Goal: Task Accomplishment & Management: Manage account settings

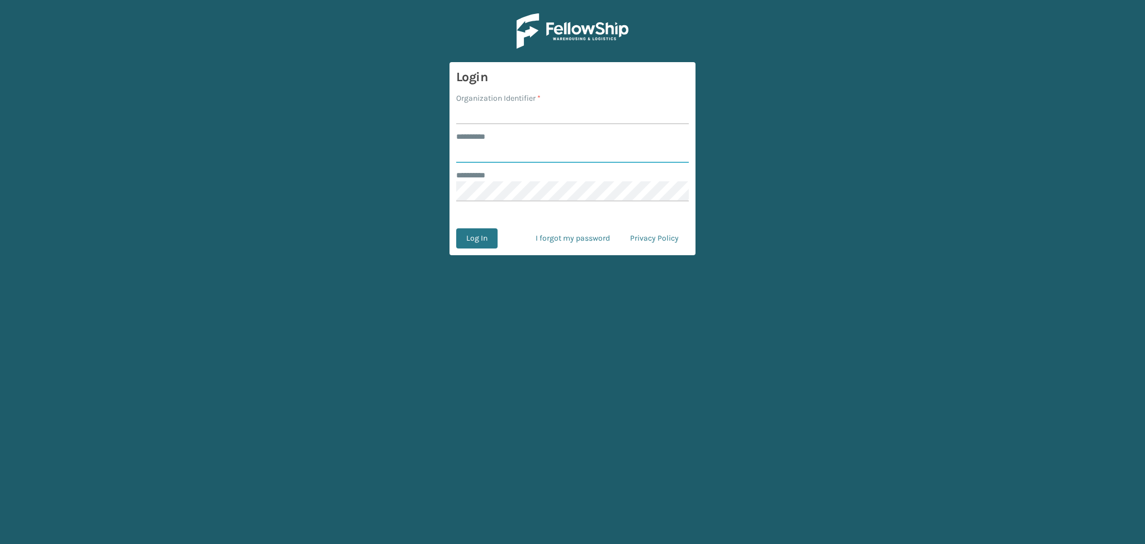
type input "******"
click at [483, 115] on input "Organization Identifier *" at bounding box center [572, 114] width 233 height 20
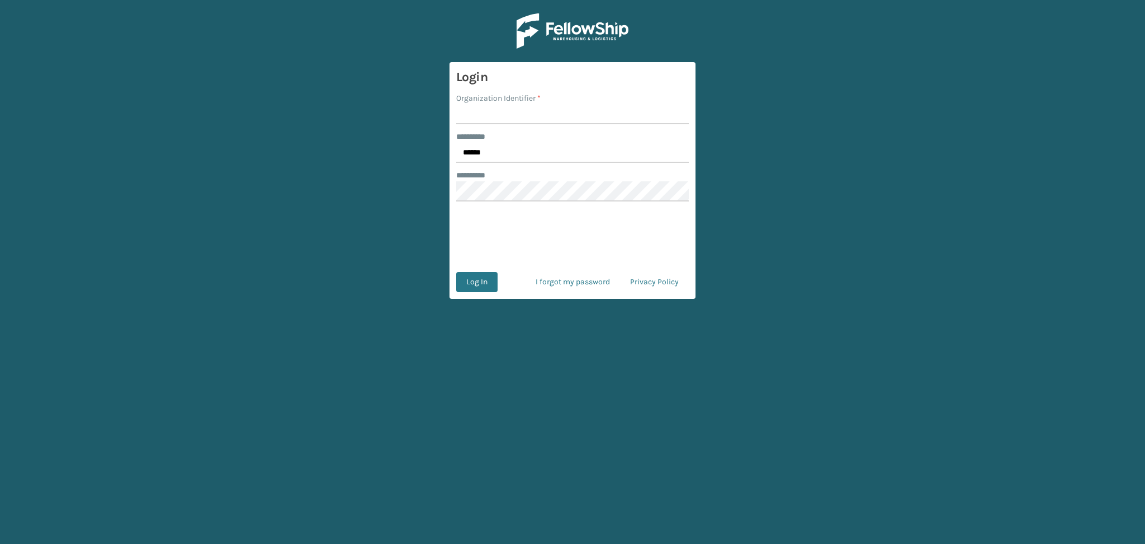
click at [502, 120] on input "Organization Identifier *" at bounding box center [572, 114] width 233 height 20
type input "LifeStyle"
click at [485, 286] on button "Log In" at bounding box center [476, 282] width 41 height 20
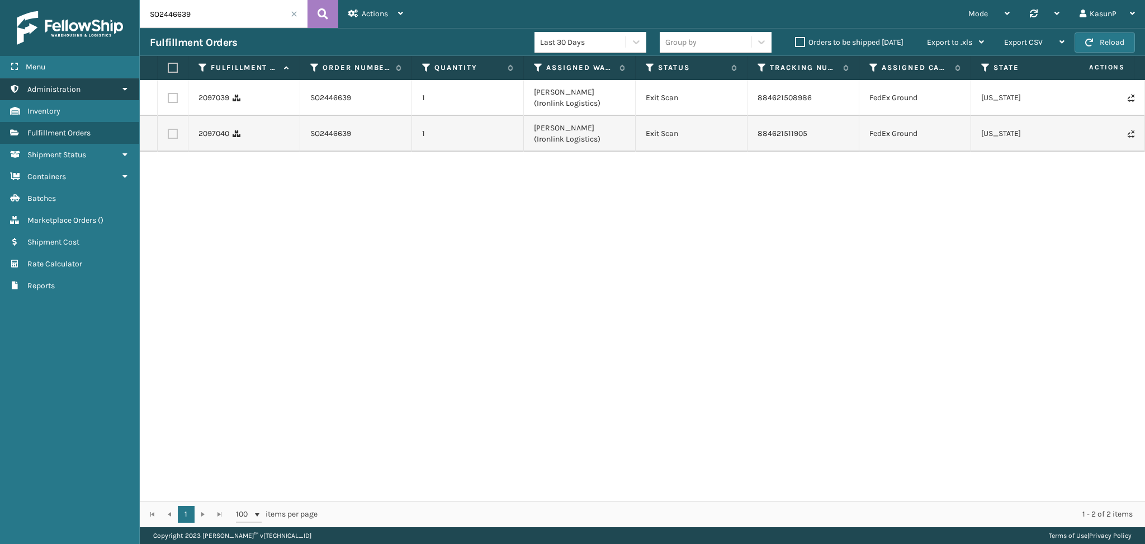
click at [117, 91] on link "Administration" at bounding box center [69, 89] width 139 height 22
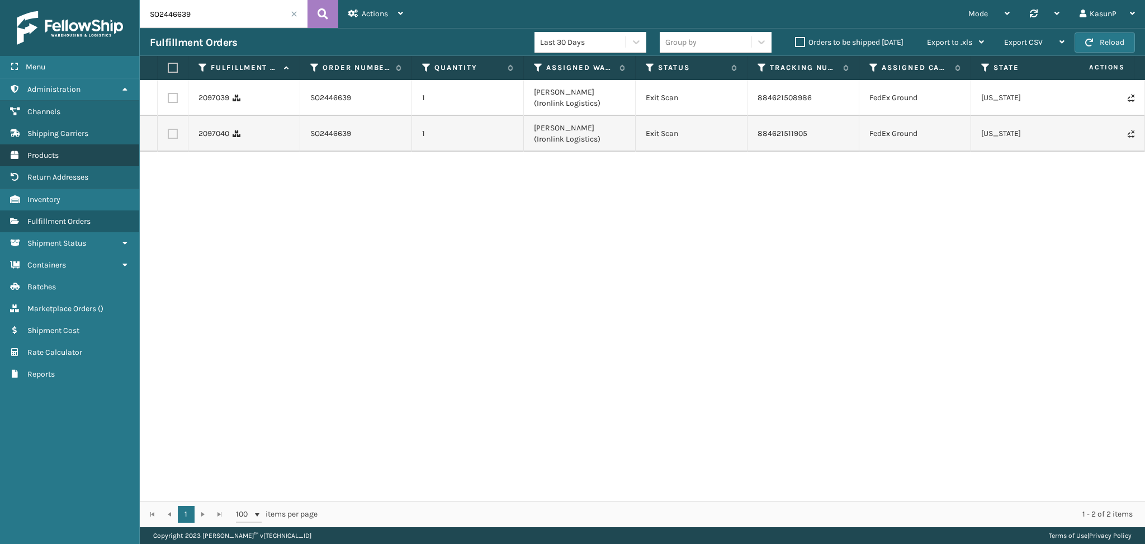
click at [46, 153] on span "Products" at bounding box center [42, 155] width 31 height 10
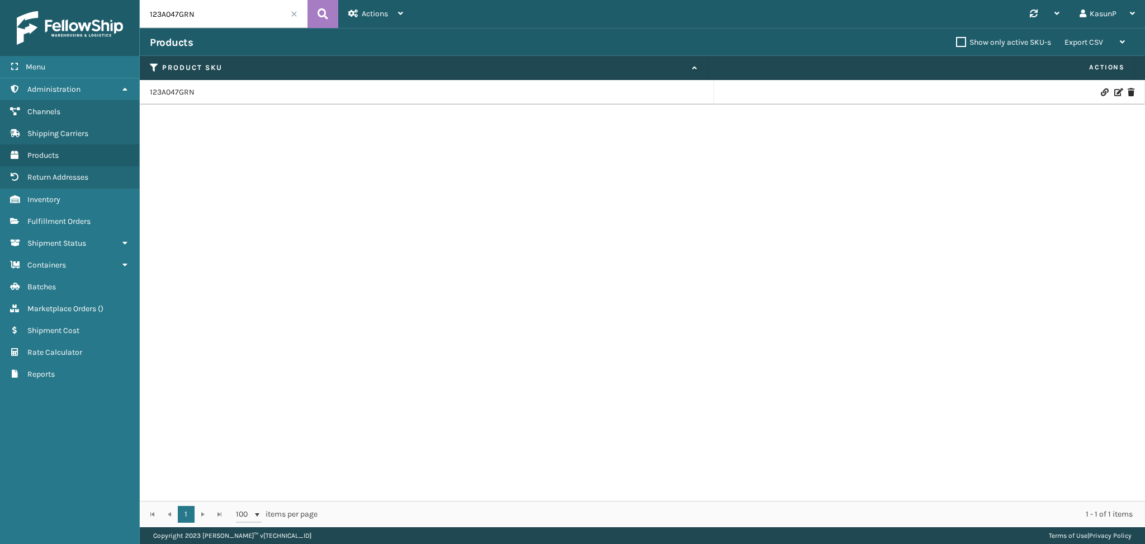
click at [184, 13] on input "123A047GRN" at bounding box center [224, 14] width 168 height 28
paste input "39A016BLK-SET"
click at [330, 15] on button at bounding box center [323, 14] width 31 height 28
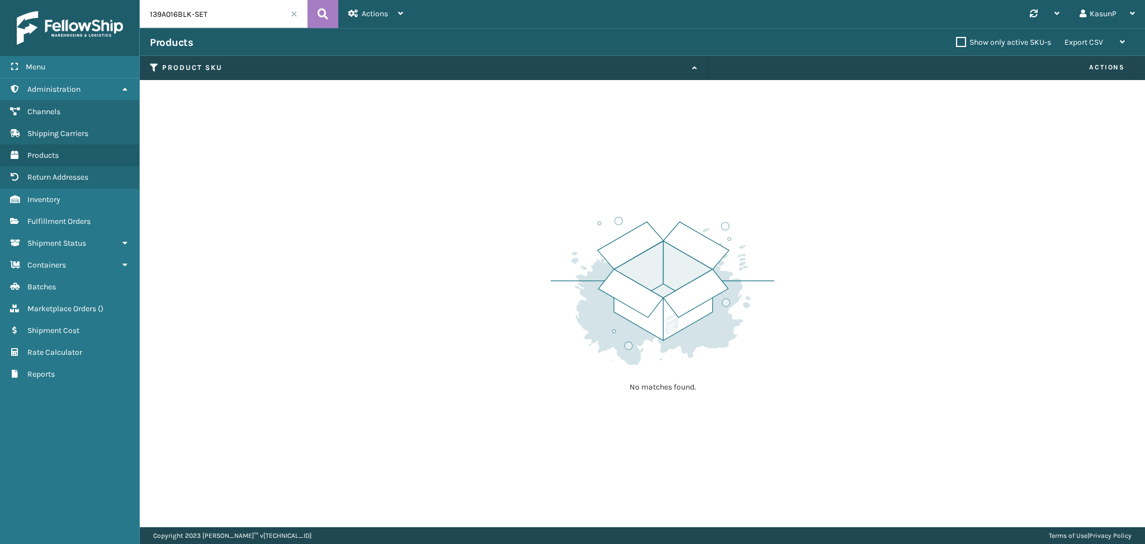
drag, startPoint x: 195, startPoint y: 12, endPoint x: 114, endPoint y: 20, distance: 81.5
click at [114, 0] on div "Menu Administration Channels Shipping Carriers Products Return Addresses Invent…" at bounding box center [572, 0] width 1145 height 0
type input "SET"
click at [327, 17] on icon at bounding box center [323, 14] width 11 height 17
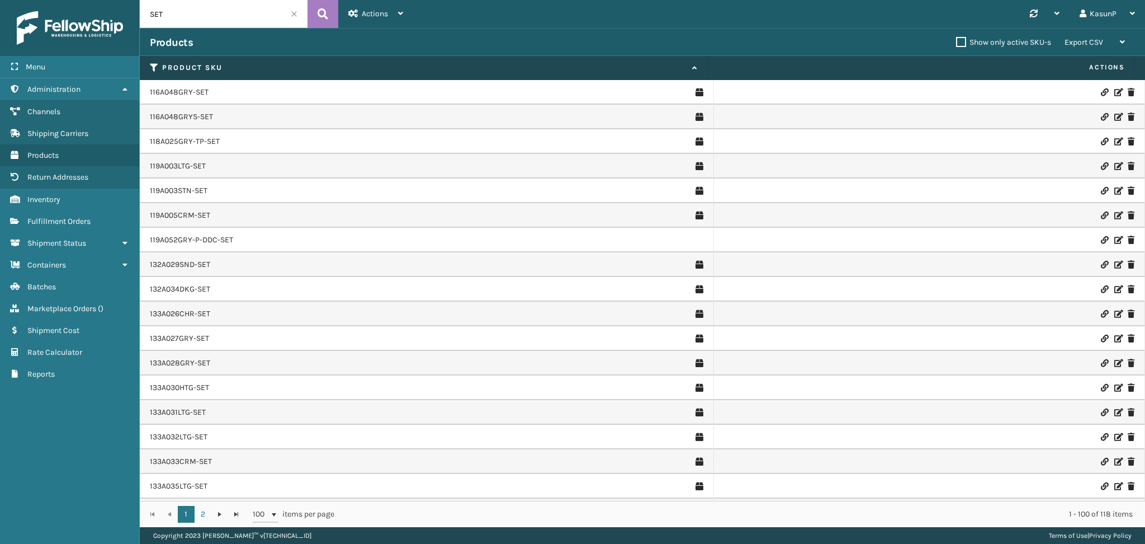
click at [1114, 91] on icon at bounding box center [1117, 92] width 7 height 8
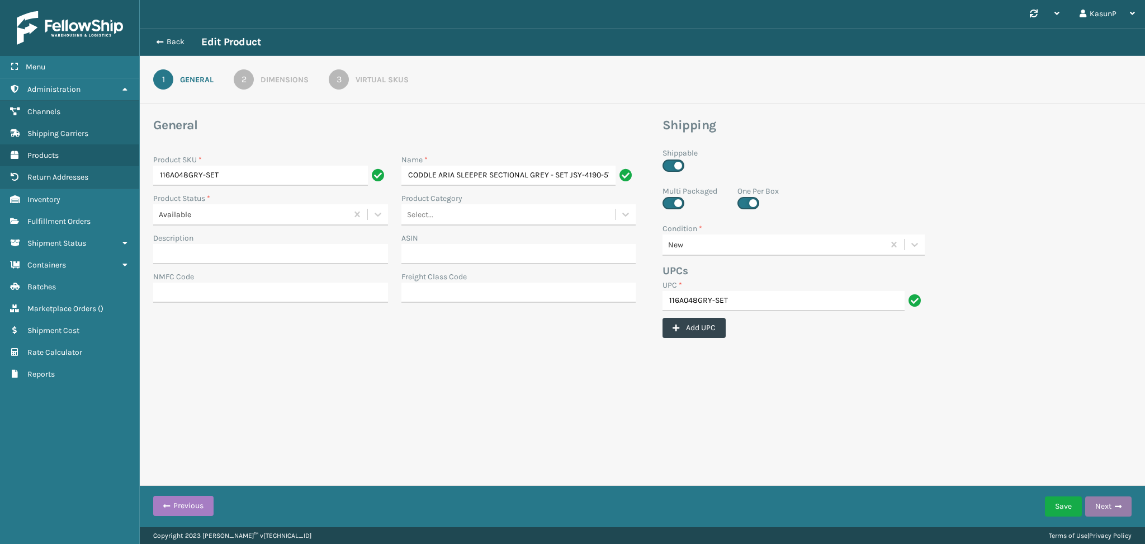
click at [1112, 505] on button "Next" at bounding box center [1108, 506] width 46 height 20
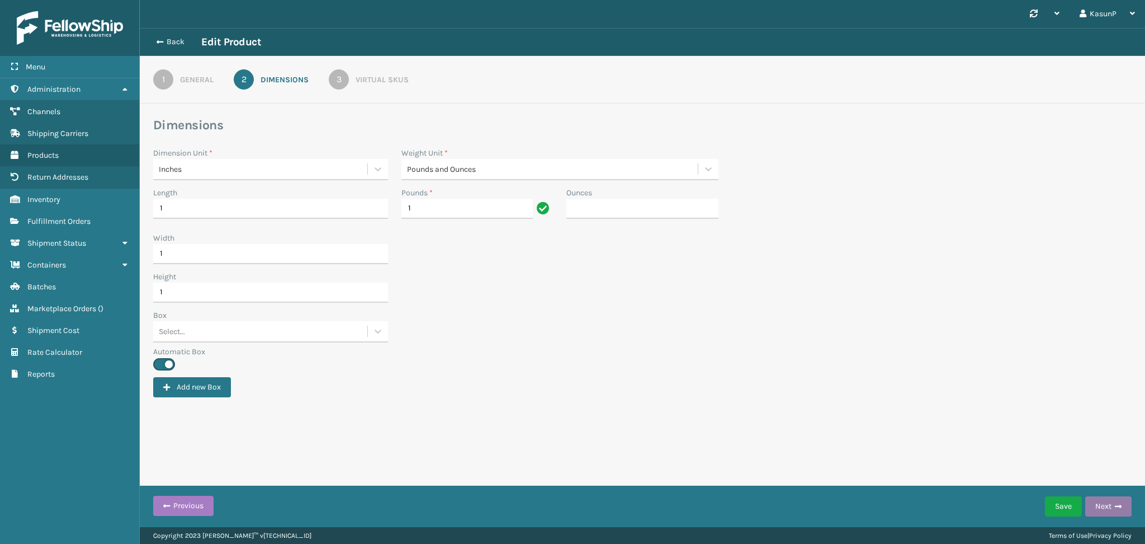
click at [1113, 505] on button "Next" at bounding box center [1108, 506] width 46 height 20
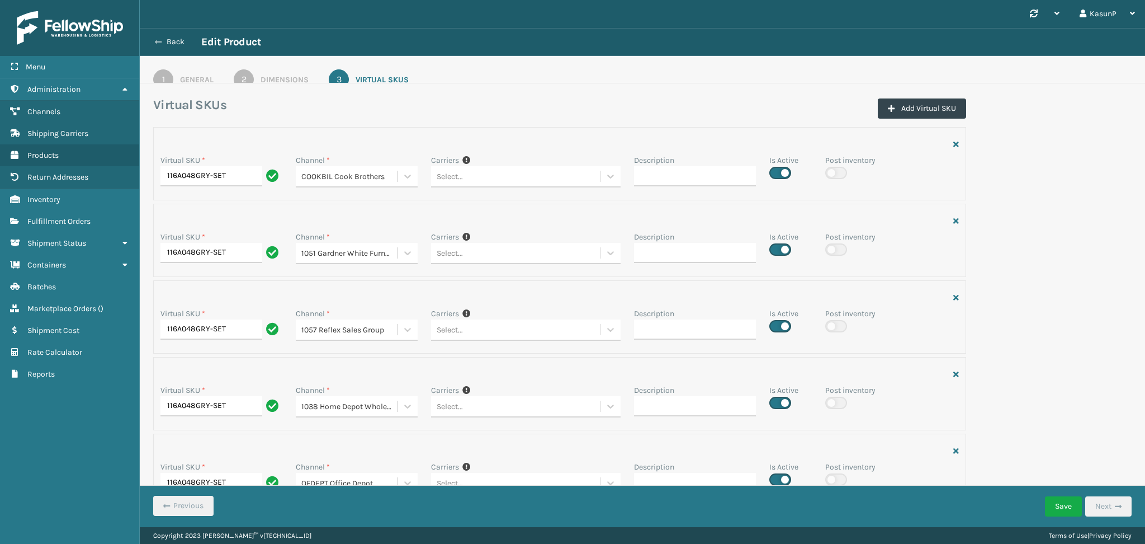
click at [155, 41] on icon at bounding box center [158, 42] width 7 height 8
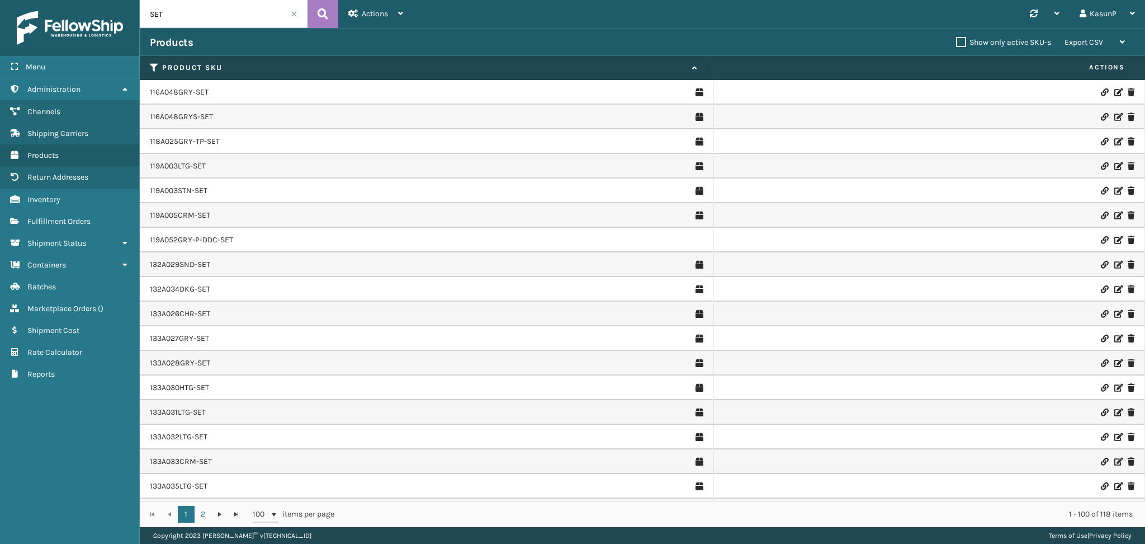
click at [1114, 215] on icon at bounding box center [1117, 215] width 7 height 8
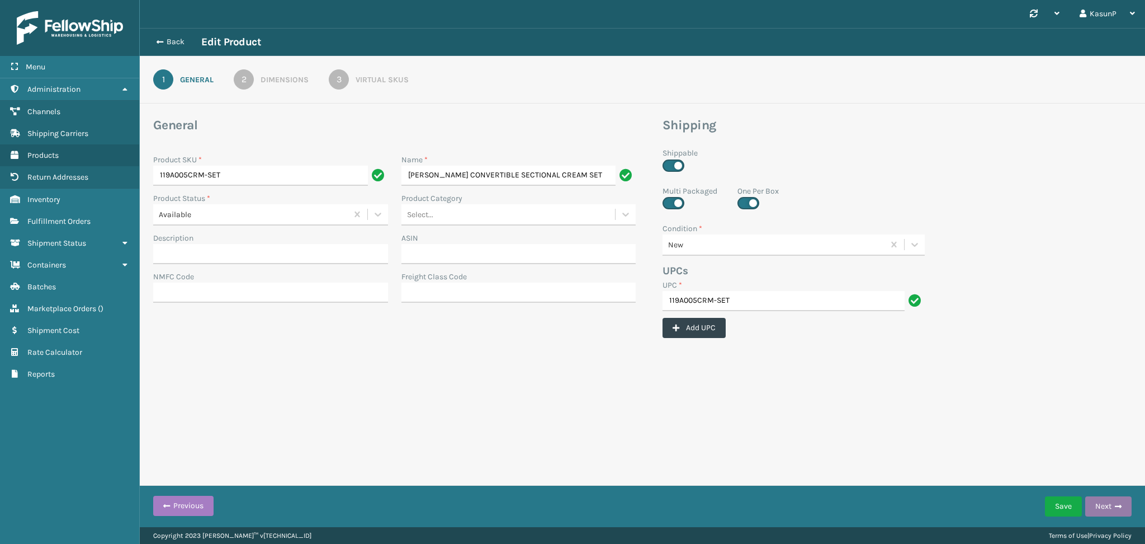
click at [1119, 510] on button "Next" at bounding box center [1108, 506] width 46 height 20
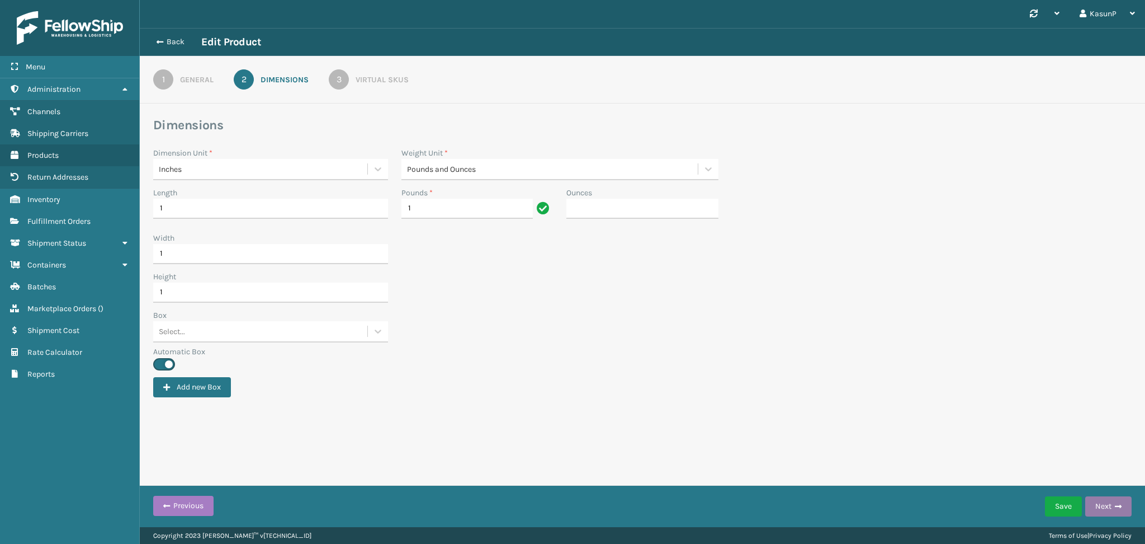
click at [1119, 510] on button "Next" at bounding box center [1108, 506] width 46 height 20
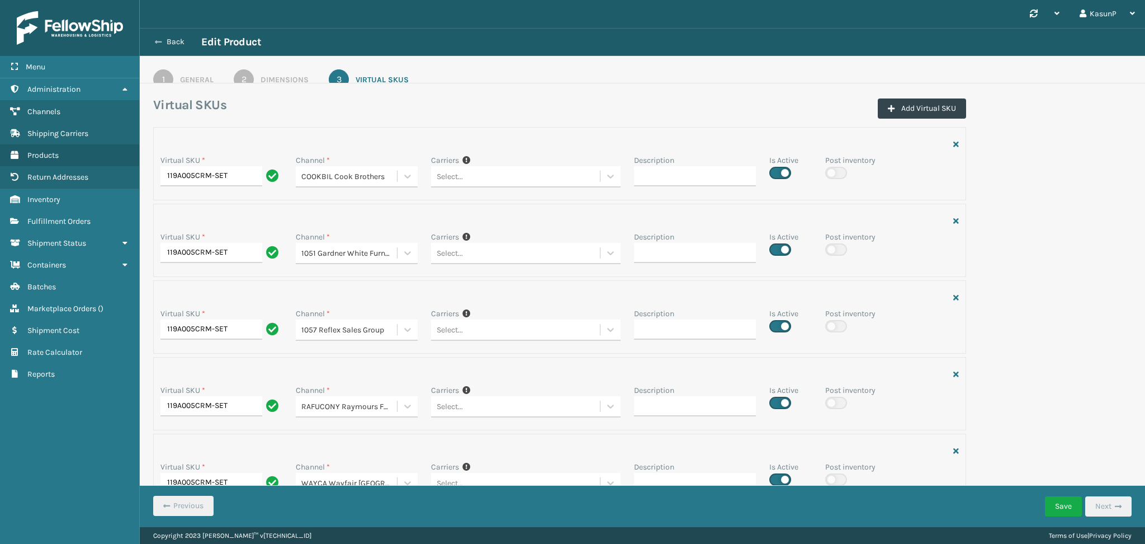
click at [165, 41] on button "Back" at bounding box center [175, 42] width 51 height 10
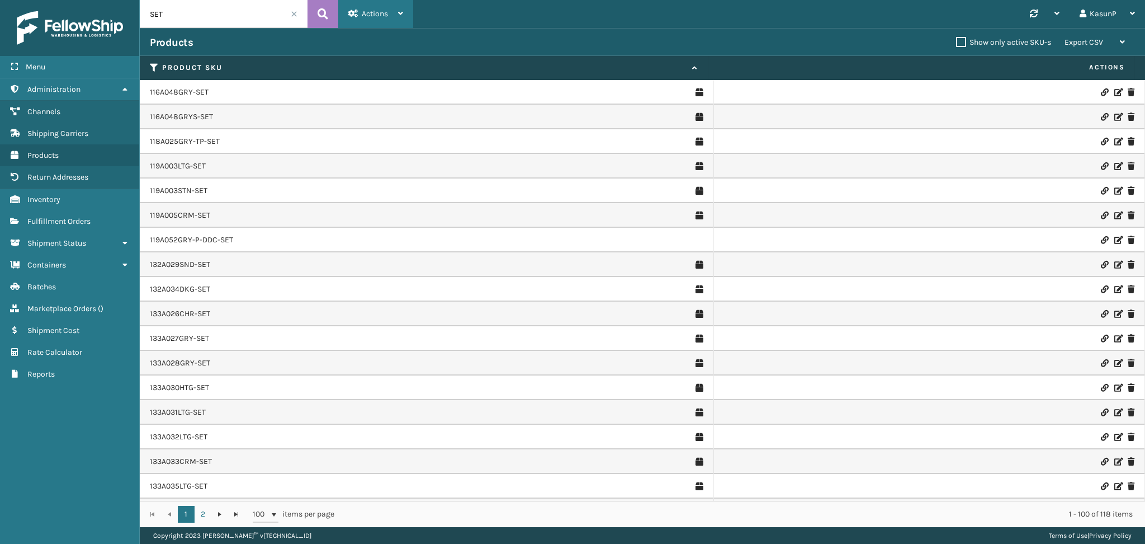
click at [398, 14] on div "Actions" at bounding box center [375, 14] width 55 height 28
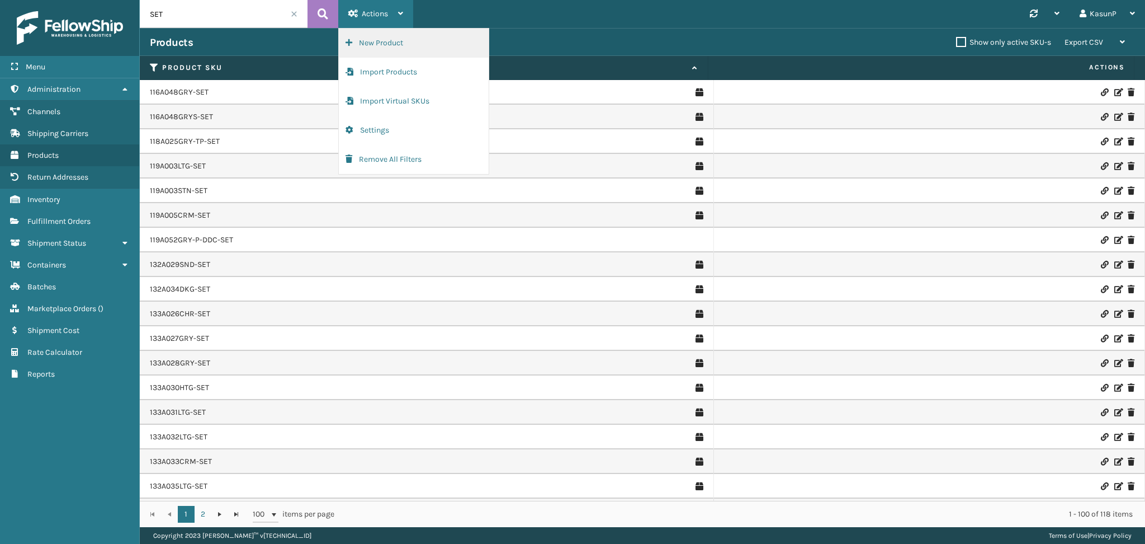
click at [417, 44] on button "New Product" at bounding box center [414, 43] width 150 height 29
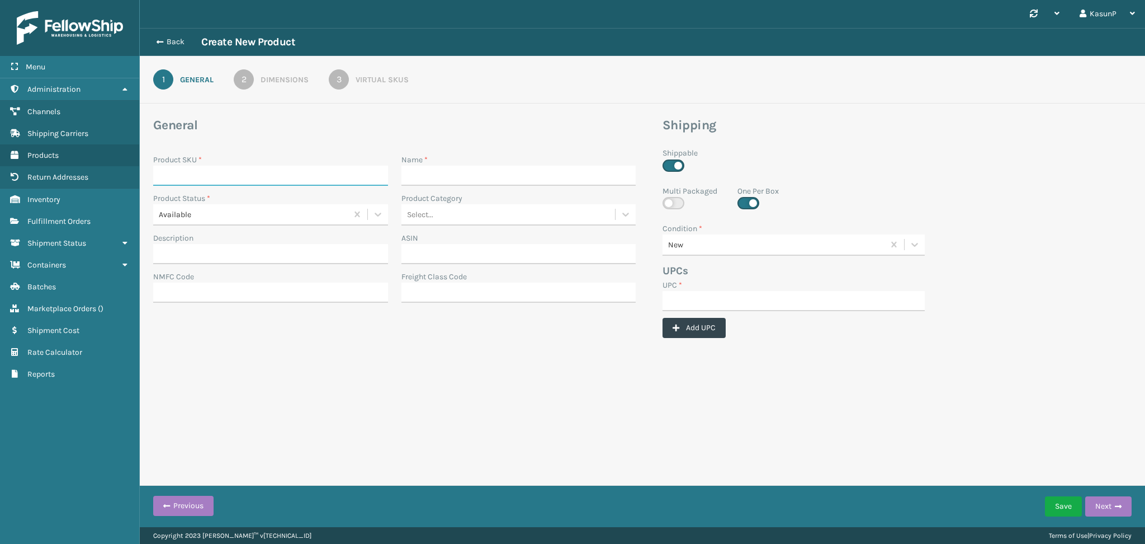
click at [243, 172] on input "Product SKU *" at bounding box center [270, 176] width 235 height 20
paste input "139A016BLK-SET"
type input "139A016BLK-SET"
click at [686, 297] on input "UPC *" at bounding box center [794, 301] width 262 height 20
paste input "139A016BLK-SET"
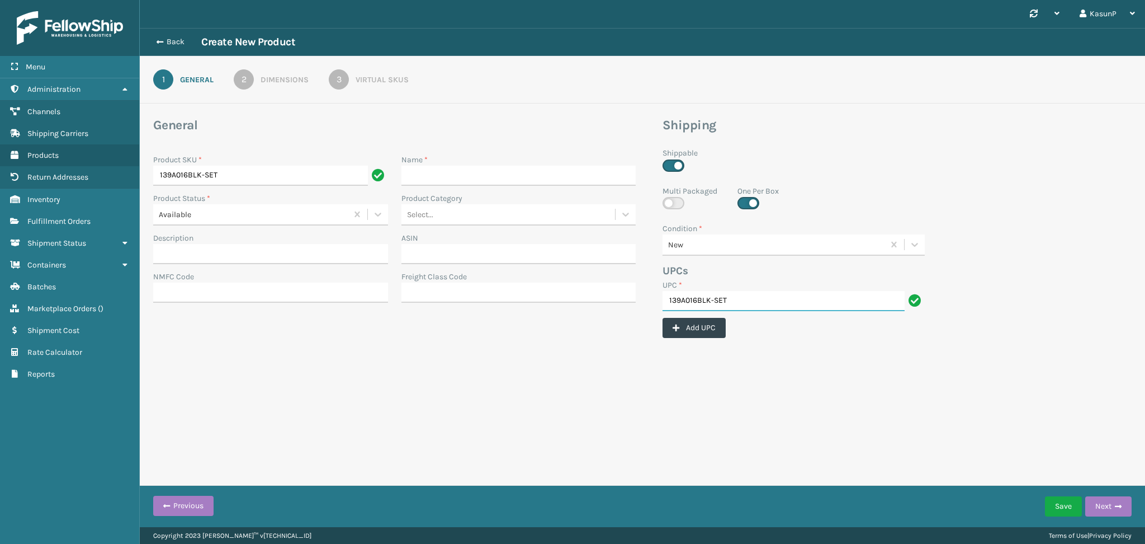
type input "139A016BLK-SET"
click at [424, 180] on input "Name *" at bounding box center [518, 176] width 235 height 20
paste input "[PERSON_NAME] SECTIONAL BLACK (SET)"
type input "[PERSON_NAME] SECTIONAL BLACK (SET)"
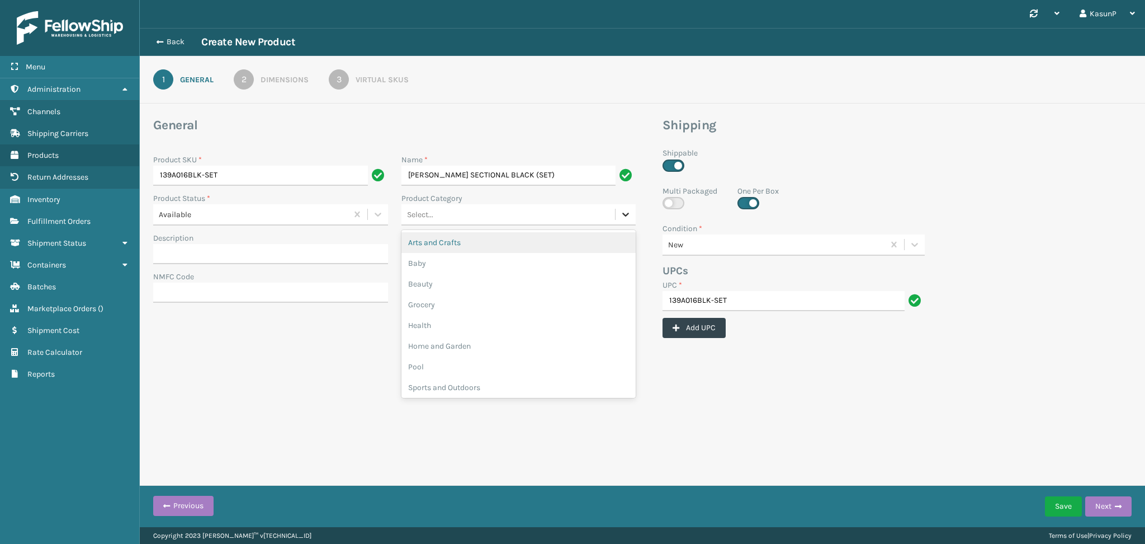
click at [619, 216] on div at bounding box center [626, 214] width 20 height 20
click at [476, 349] on div "Home and Garden" at bounding box center [518, 346] width 235 height 21
click at [1122, 500] on button "Next" at bounding box center [1108, 506] width 46 height 20
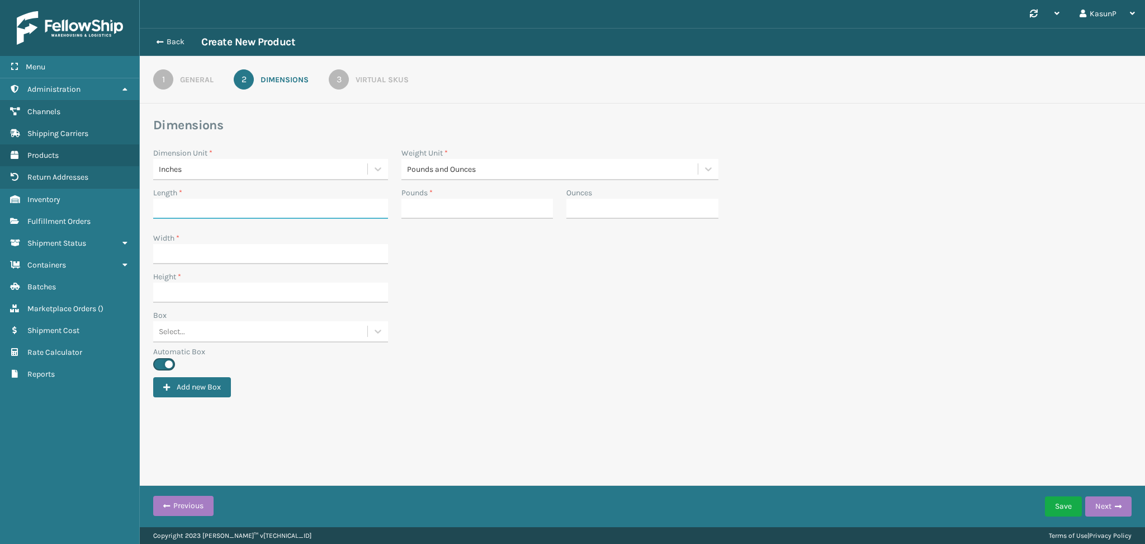
click at [237, 204] on input "Length *" at bounding box center [270, 209] width 235 height 20
type input "1"
click at [224, 256] on input "Width *" at bounding box center [270, 254] width 235 height 20
type input "1"
click at [190, 296] on input "Height *" at bounding box center [270, 292] width 235 height 20
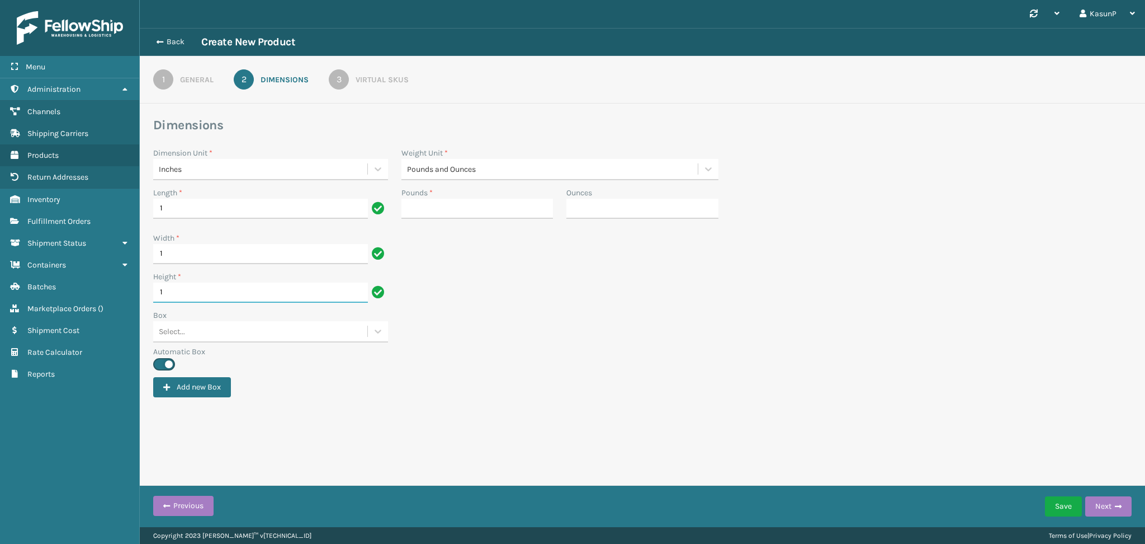
type input "1"
click at [440, 468] on div "Synchronise all channels KasunP Log Out Back Create New Product 1 General 2 Dim…" at bounding box center [642, 263] width 1005 height 527
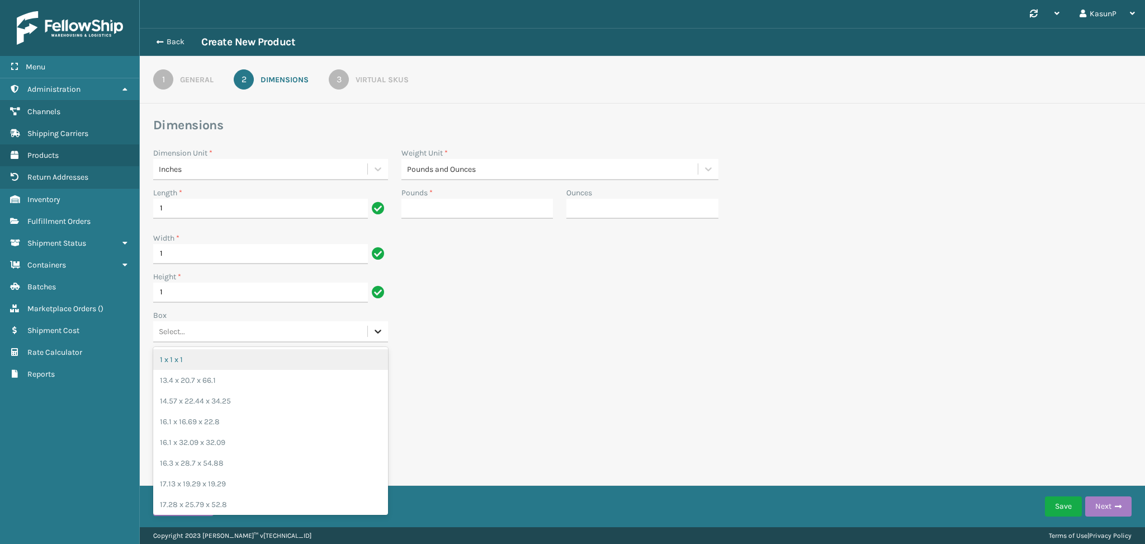
click at [374, 332] on icon at bounding box center [377, 330] width 11 height 11
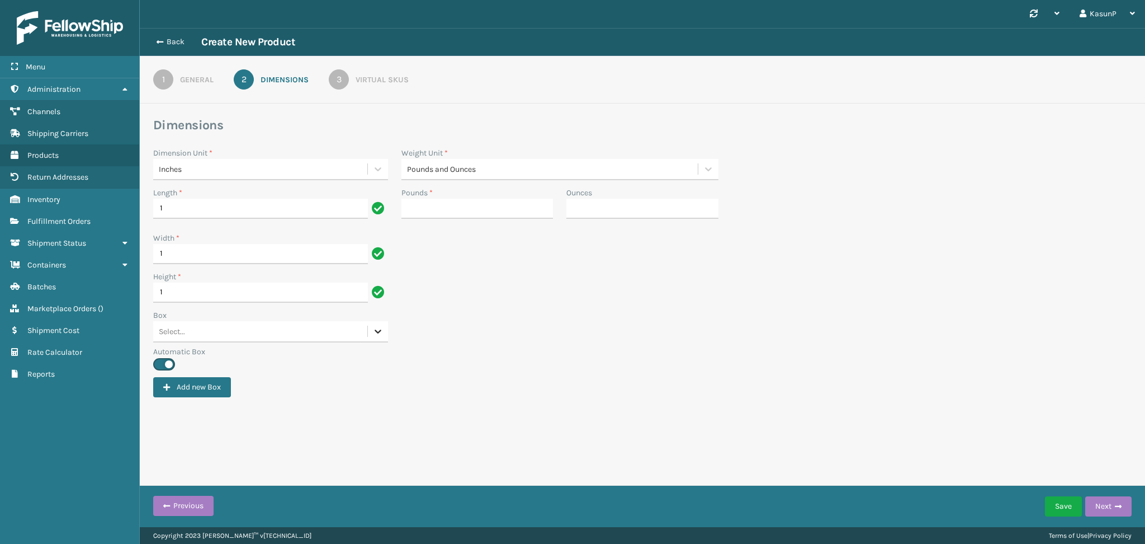
click at [374, 332] on icon at bounding box center [377, 330] width 11 height 11
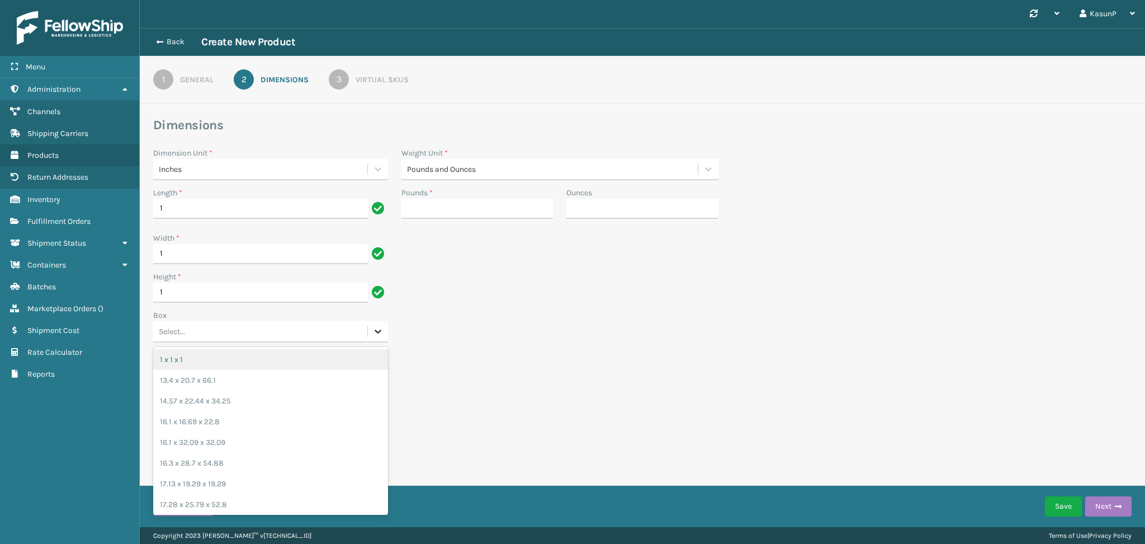
click at [374, 332] on icon at bounding box center [377, 330] width 11 height 11
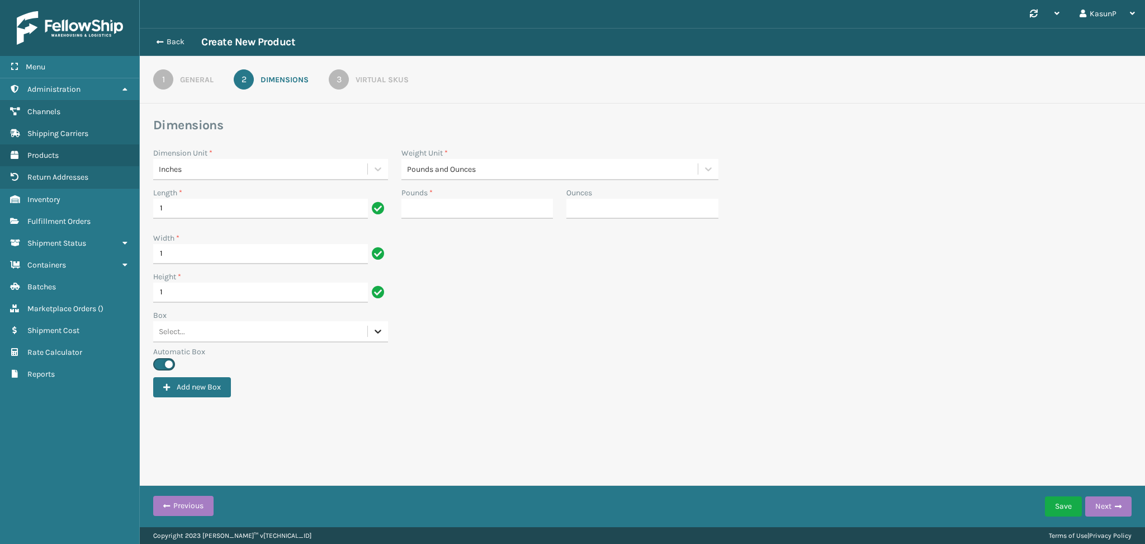
click at [374, 332] on icon at bounding box center [377, 330] width 11 height 11
click at [1061, 505] on button "Save" at bounding box center [1063, 506] width 37 height 20
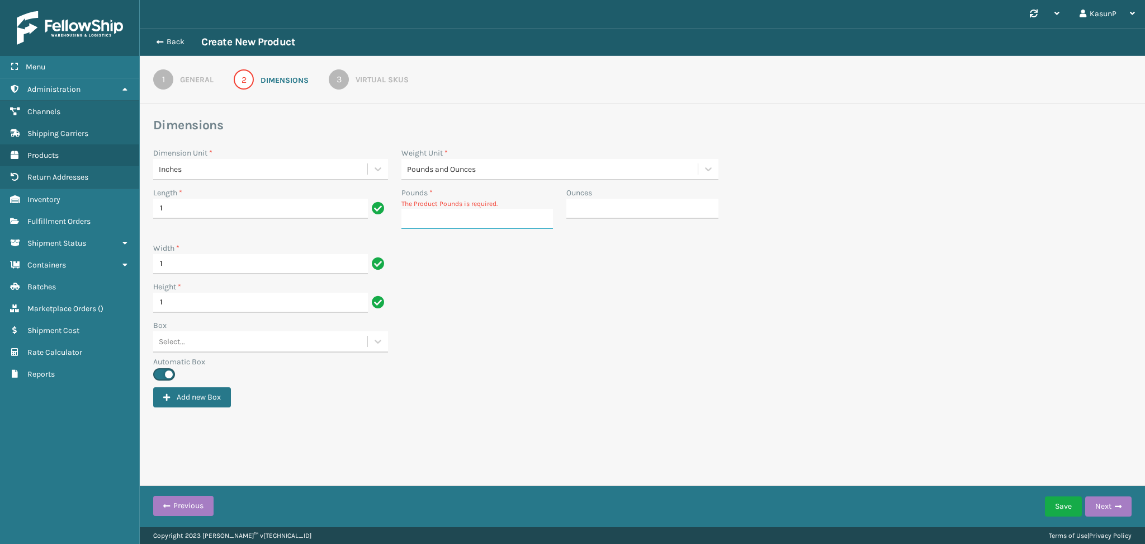
click at [445, 222] on input "Pounds *" at bounding box center [477, 219] width 152 height 20
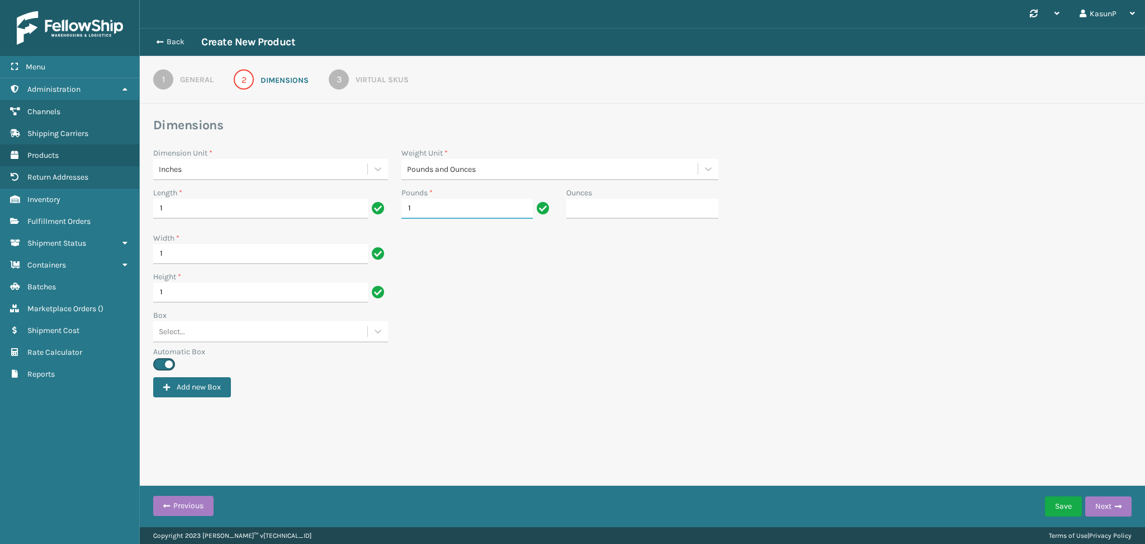
type input "1"
click at [542, 336] on div "Box Select..." at bounding box center [643, 327] width 992 height 36
click at [1069, 506] on button "Save" at bounding box center [1063, 506] width 37 height 20
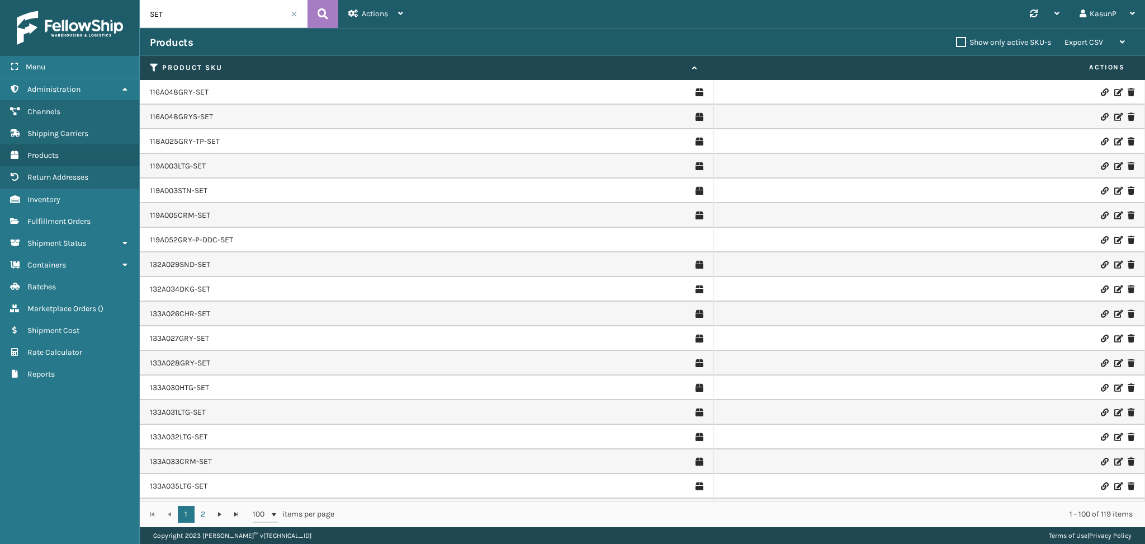
click at [1114, 93] on icon at bounding box center [1117, 92] width 7 height 8
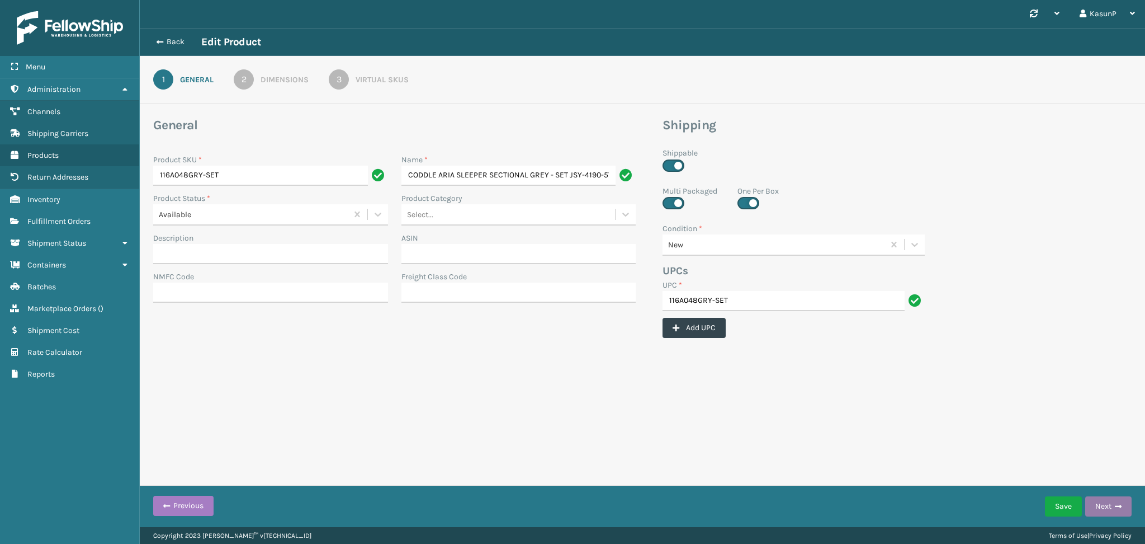
click at [1116, 503] on span "button" at bounding box center [1118, 506] width 7 height 8
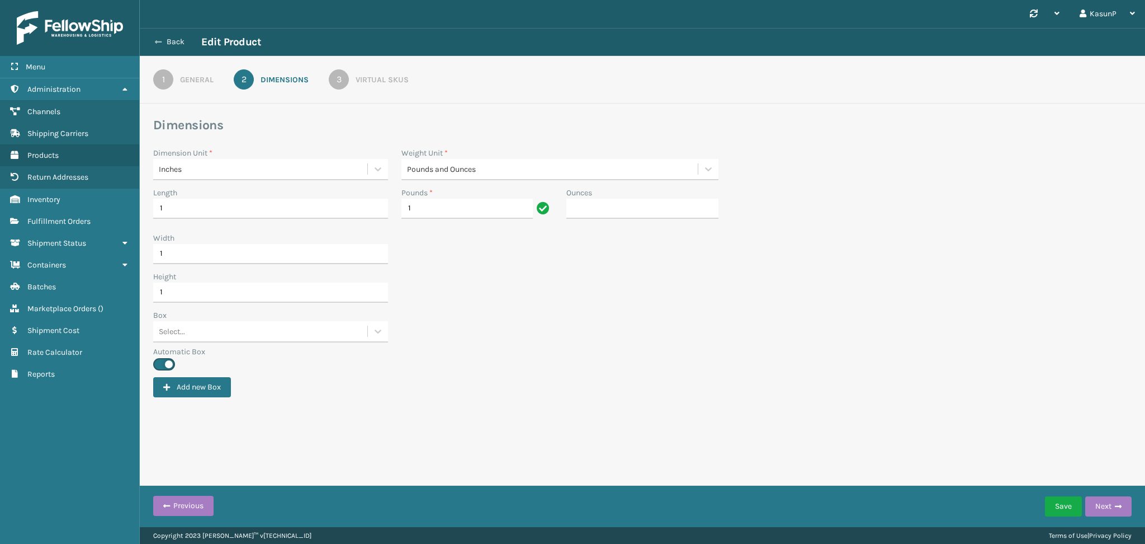
click at [166, 39] on button "Back" at bounding box center [175, 42] width 51 height 10
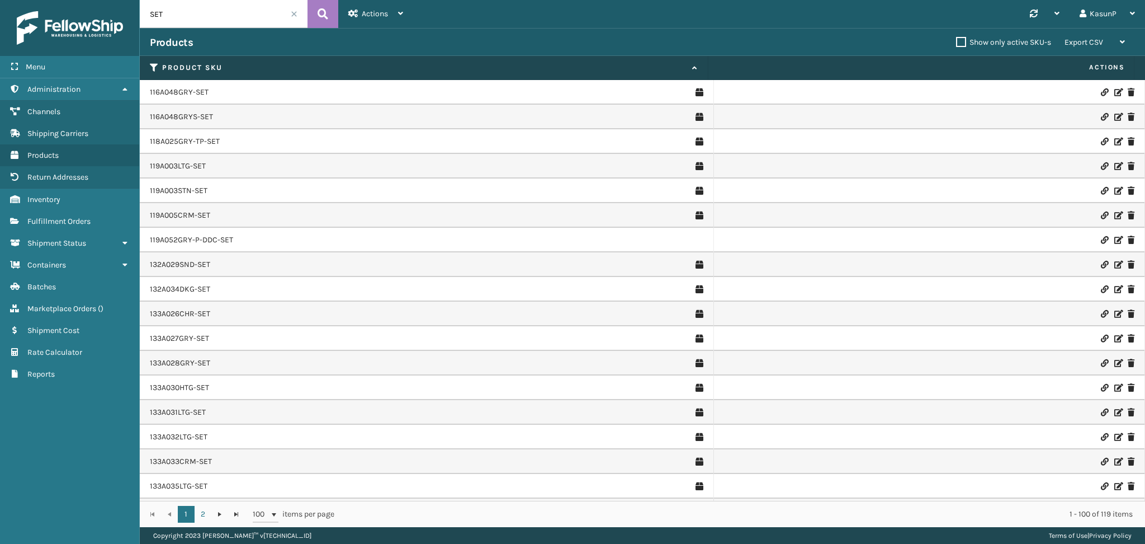
click at [1101, 95] on icon at bounding box center [1104, 92] width 7 height 8
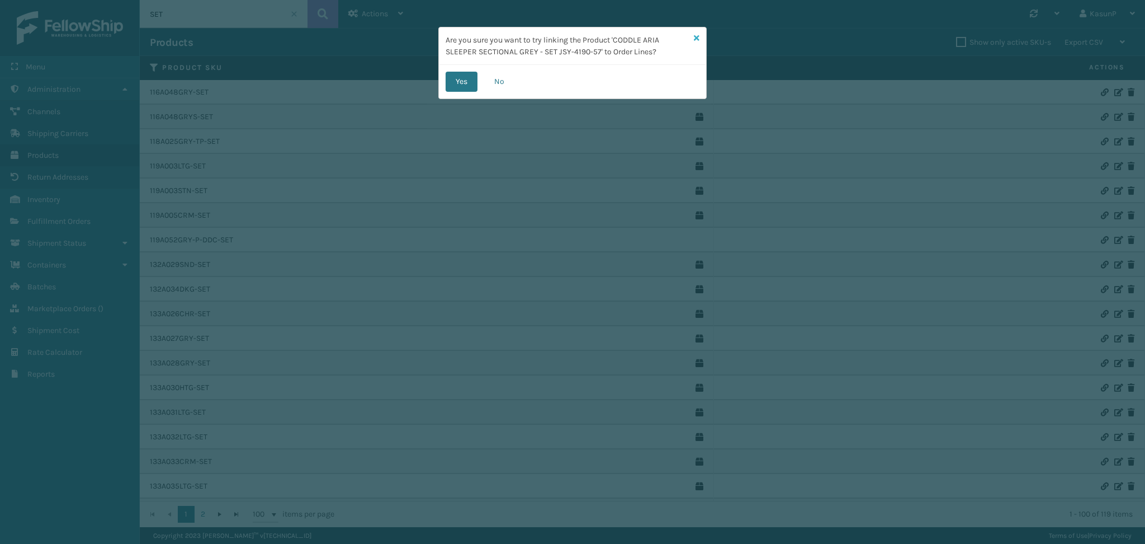
click at [698, 35] on icon at bounding box center [697, 38] width 6 height 8
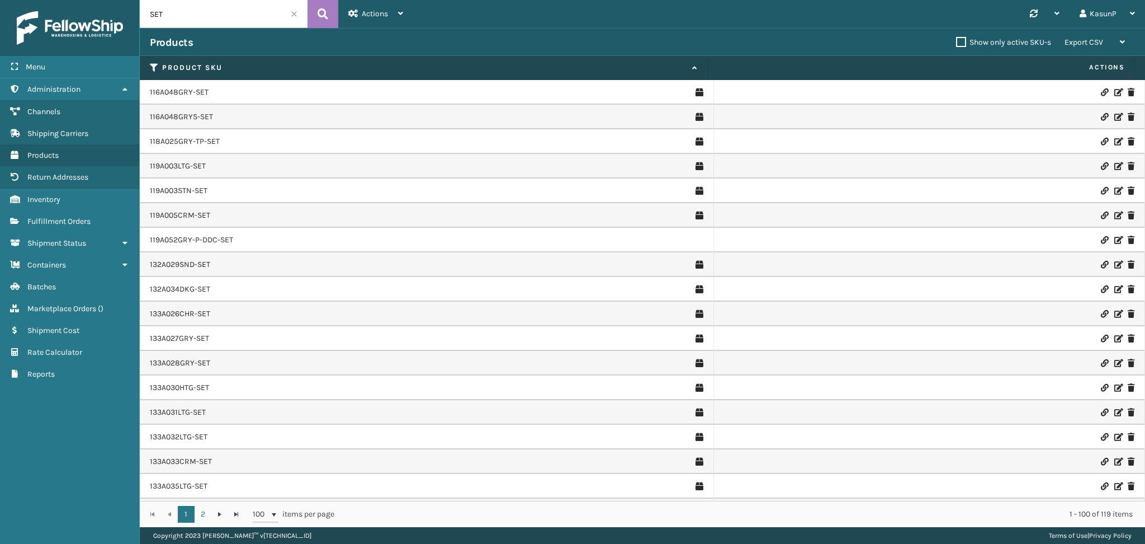
click at [777, 26] on div "Synchronise all channels KasunP Log Out" at bounding box center [779, 14] width 732 height 28
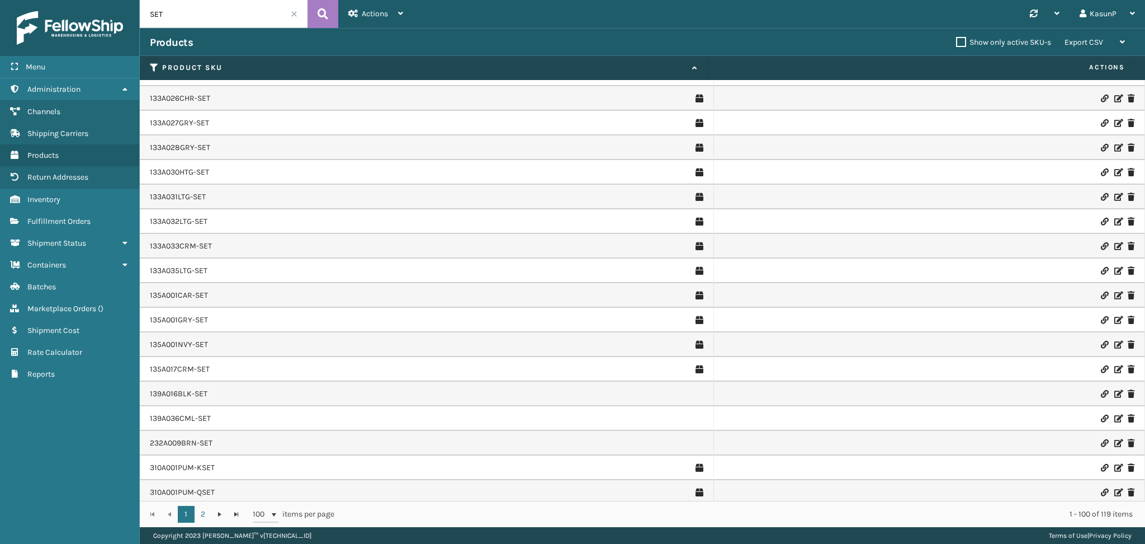
scroll to position [226, 0]
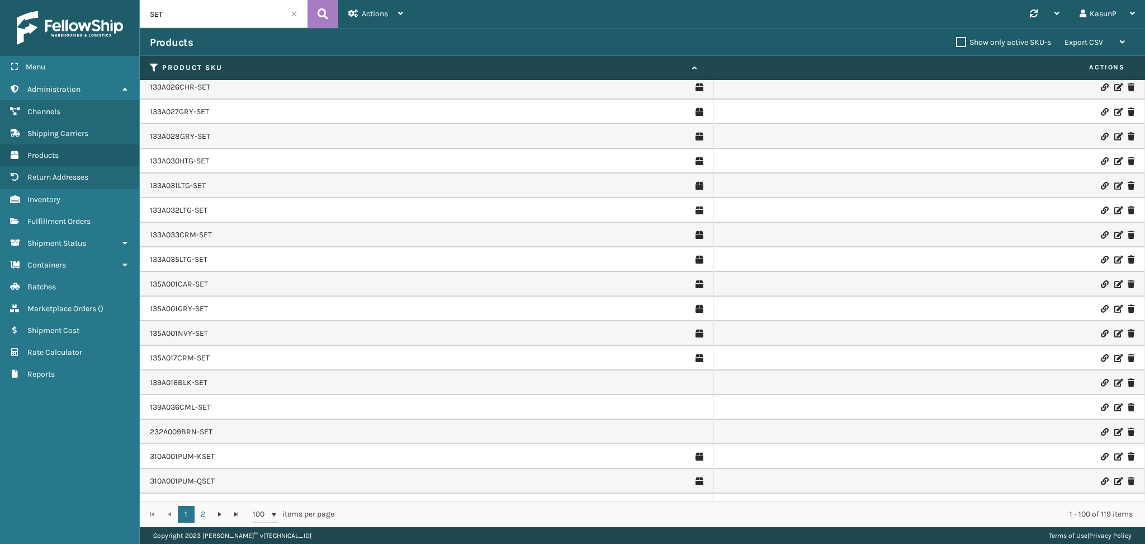
click at [1114, 379] on icon at bounding box center [1117, 383] width 7 height 8
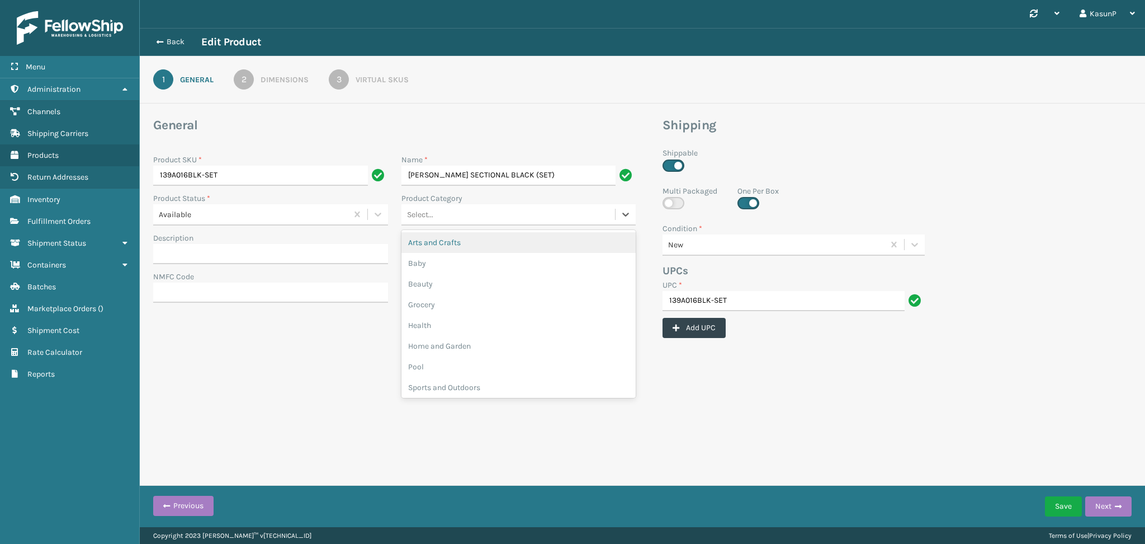
click at [613, 214] on div "Select..." at bounding box center [508, 214] width 214 height 18
click at [610, 120] on h3 "General" at bounding box center [394, 125] width 483 height 17
click at [1064, 511] on button "Save" at bounding box center [1063, 506] width 37 height 20
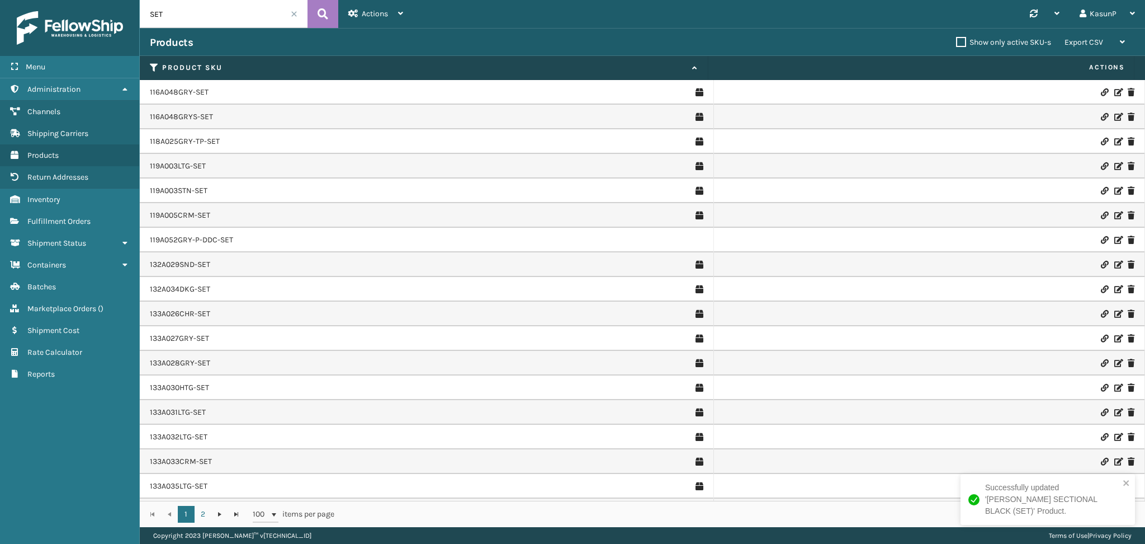
scroll to position [318, 0]
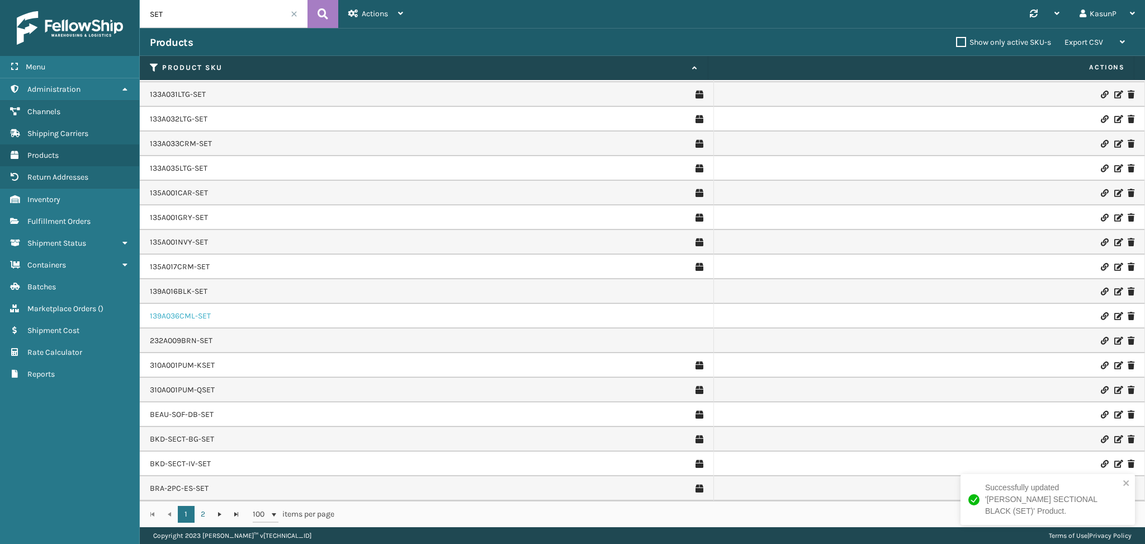
click at [174, 314] on link "139A036CML-SET" at bounding box center [180, 315] width 61 height 11
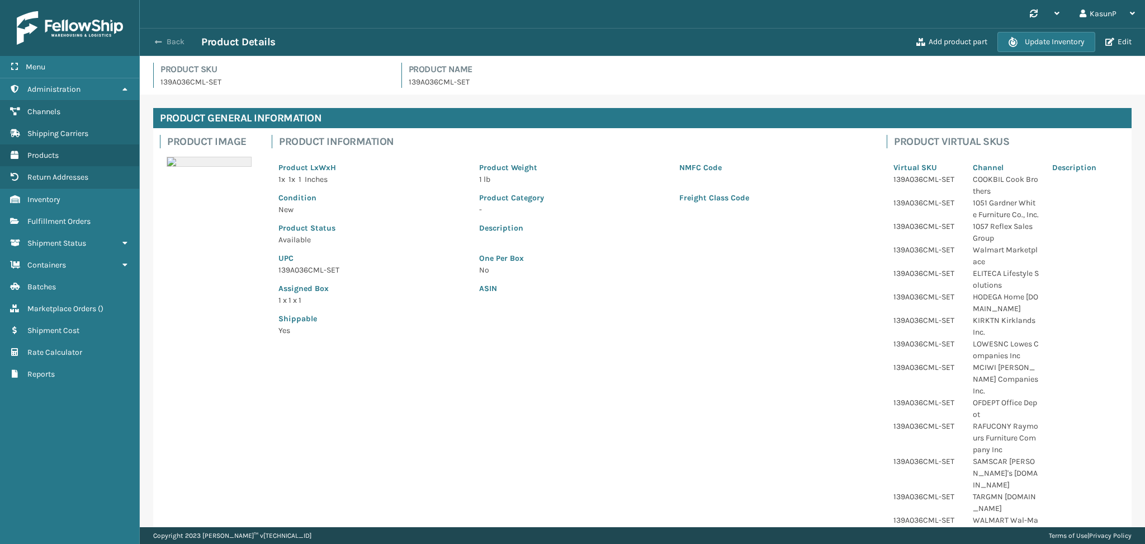
click at [159, 40] on span "button" at bounding box center [158, 42] width 7 height 8
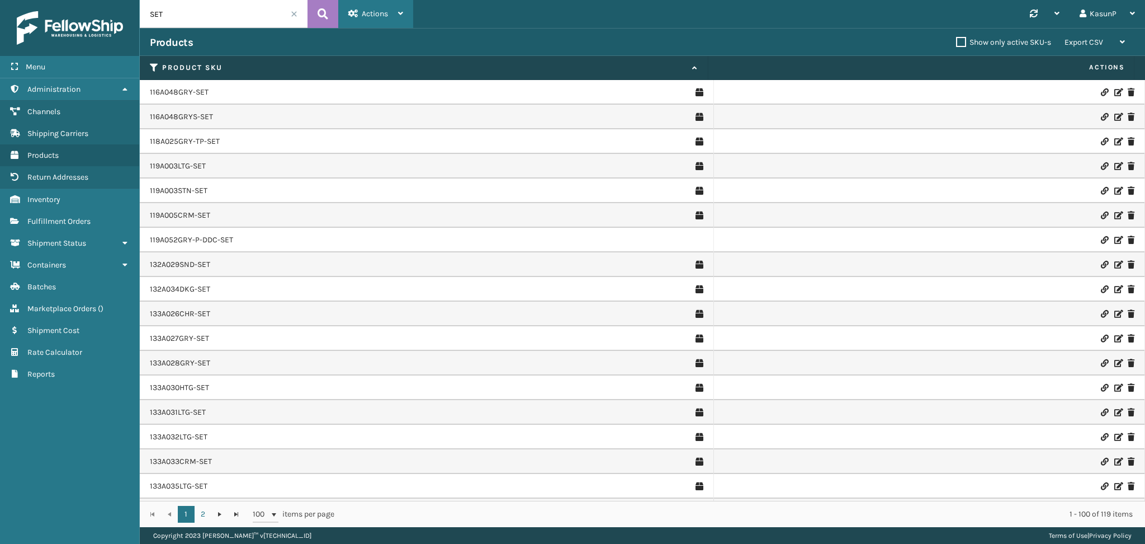
click at [398, 7] on div "Actions" at bounding box center [375, 14] width 55 height 28
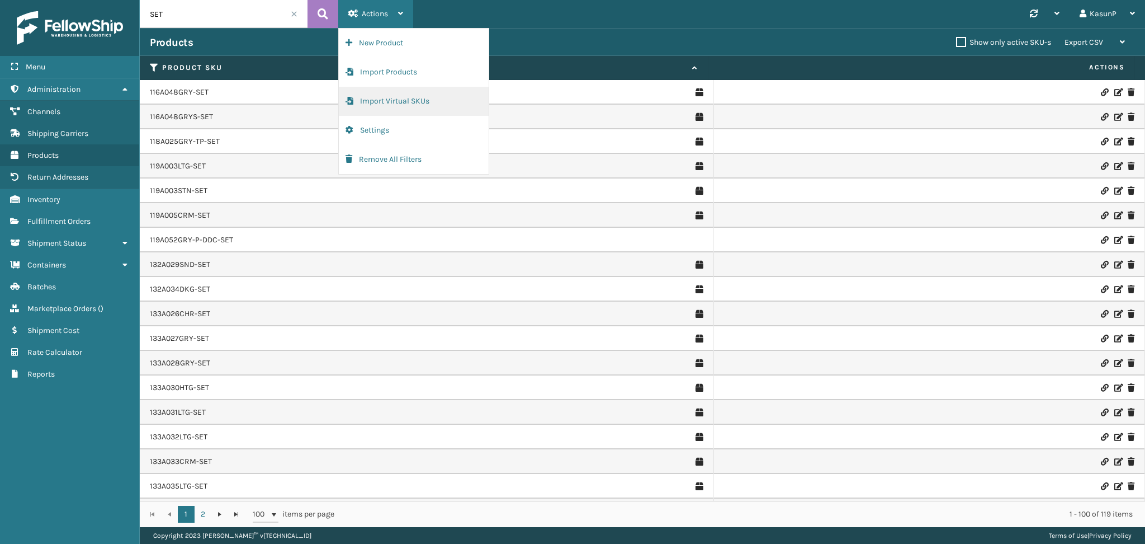
click at [405, 98] on button "Import Virtual SKUs" at bounding box center [414, 101] width 150 height 29
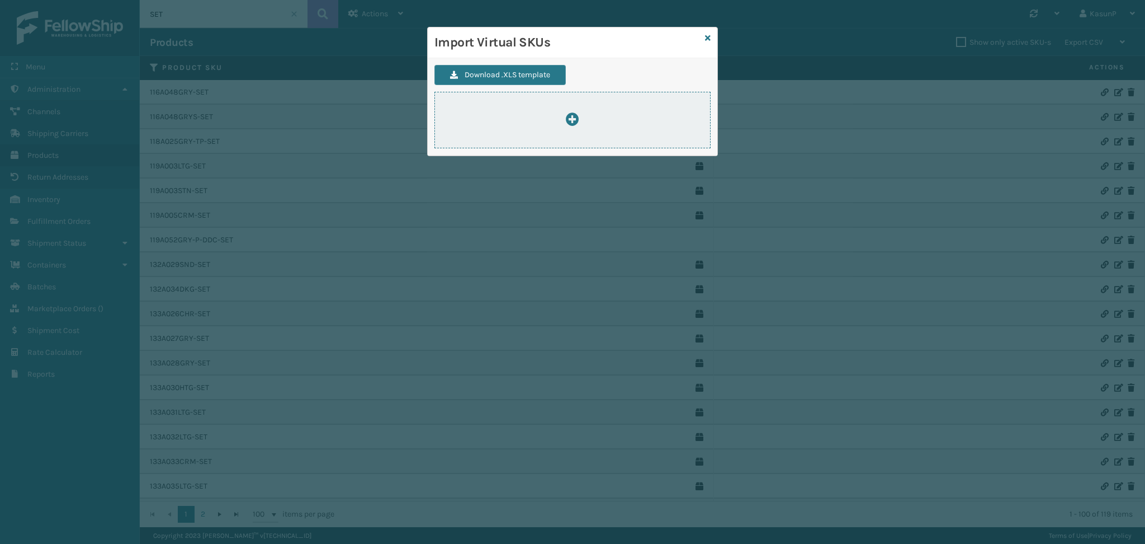
click at [568, 121] on icon at bounding box center [572, 118] width 13 height 13
type input "C:\fakepath\ImportVirtualSkusTemplate.xlsx"
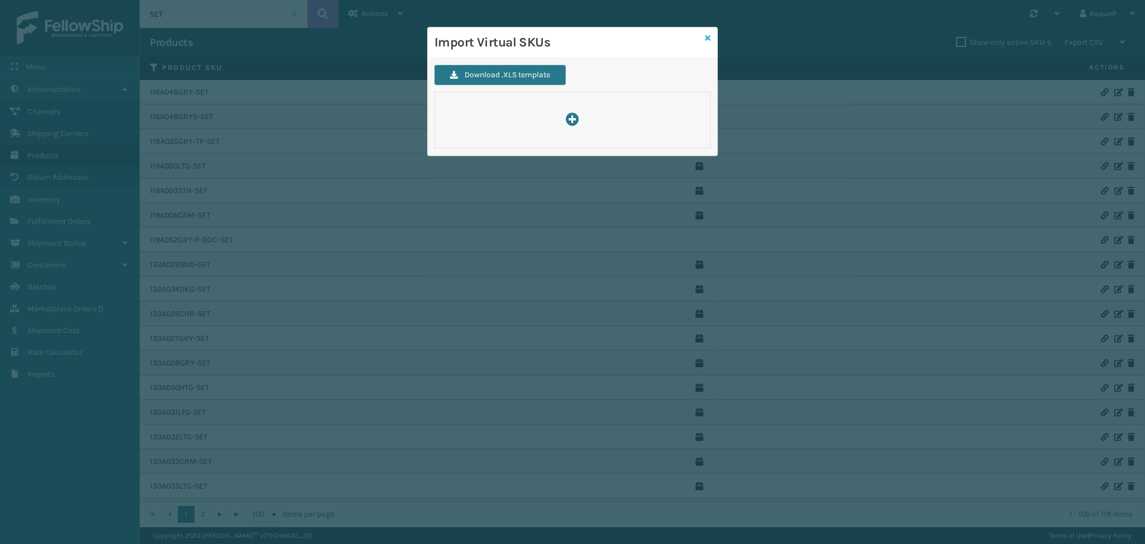
click at [708, 36] on icon at bounding box center [708, 38] width 6 height 8
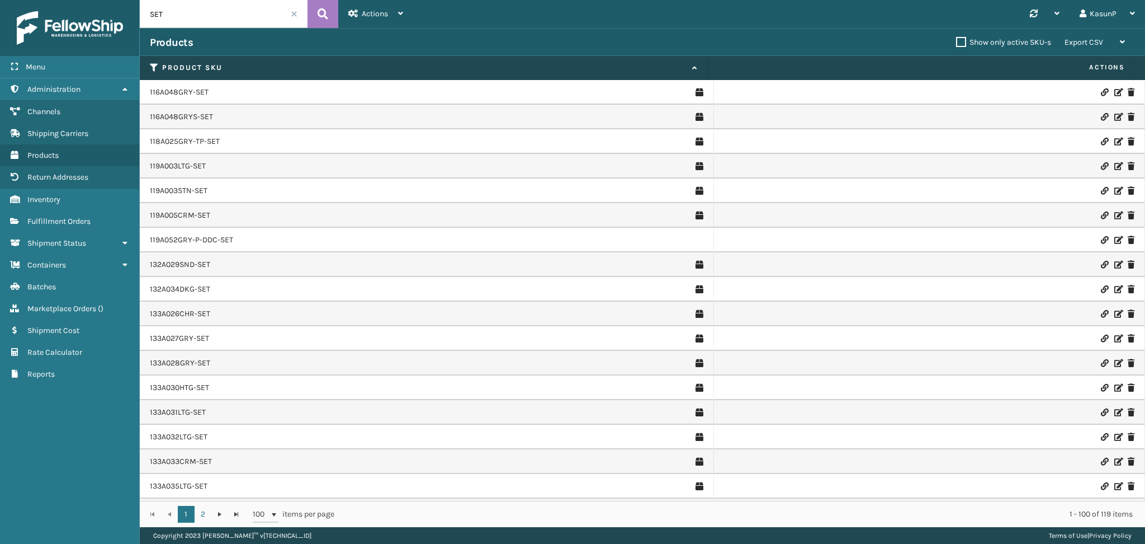
click at [689, 37] on div "Products" at bounding box center [553, 42] width 806 height 13
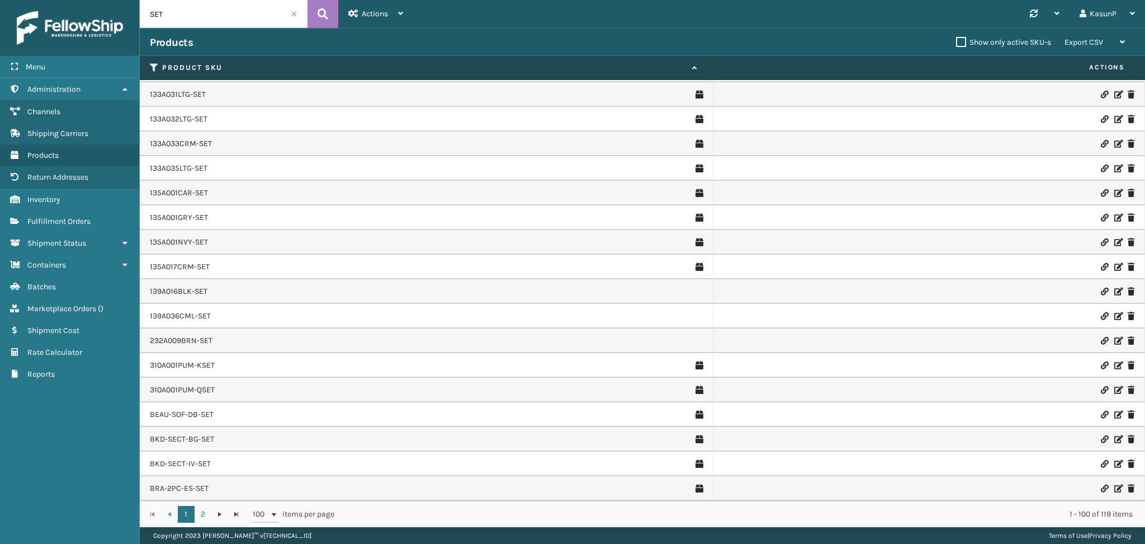
click at [1114, 291] on icon at bounding box center [1117, 291] width 7 height 8
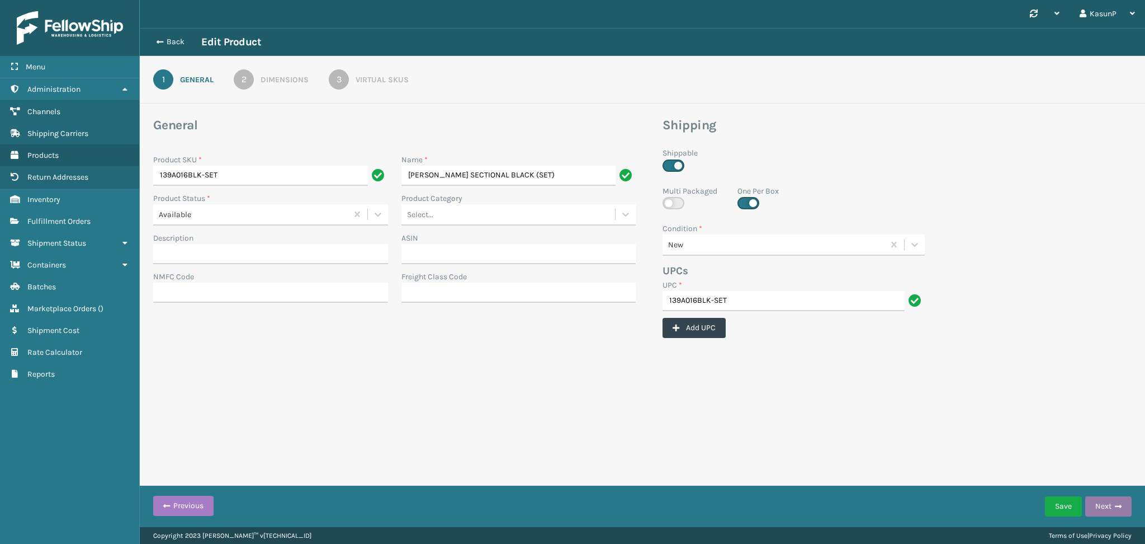
click at [1106, 500] on button "Next" at bounding box center [1108, 506] width 46 height 20
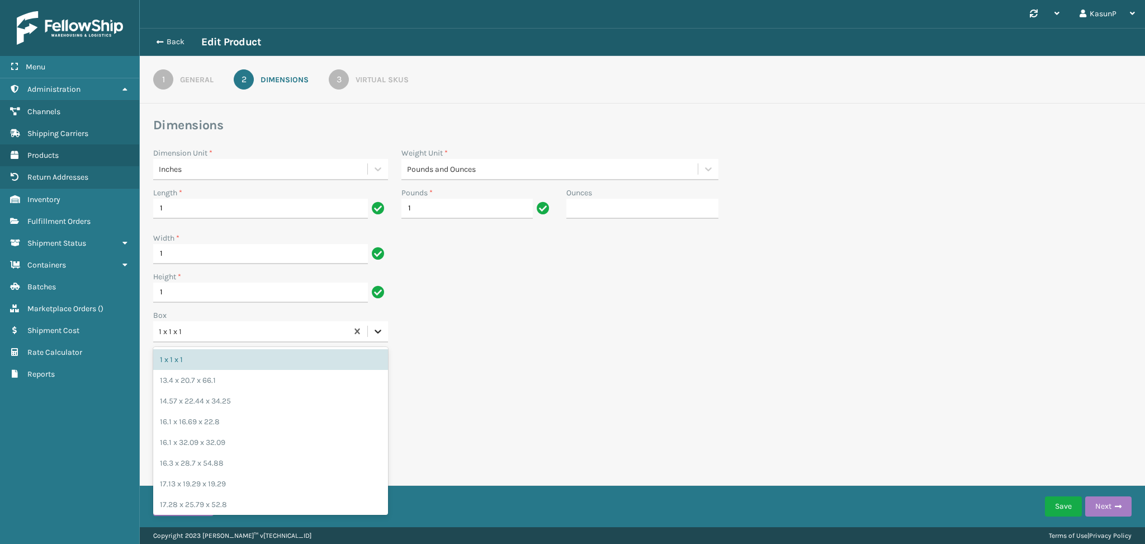
click at [377, 330] on icon at bounding box center [377, 330] width 11 height 11
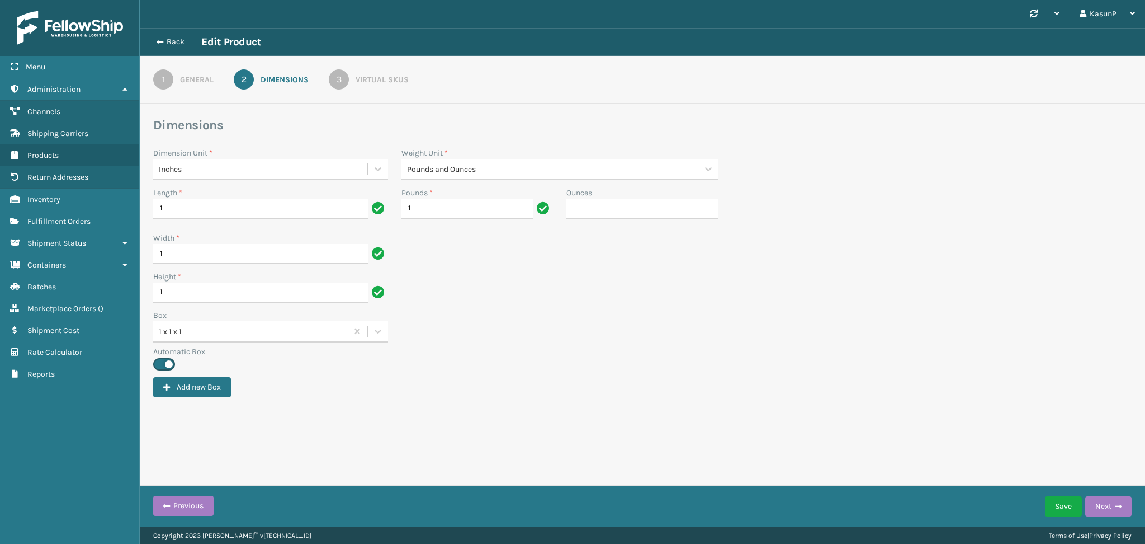
click at [570, 352] on label "Automatic Box" at bounding box center [642, 352] width 979 height 12
click at [1124, 508] on button "Next" at bounding box center [1108, 506] width 46 height 20
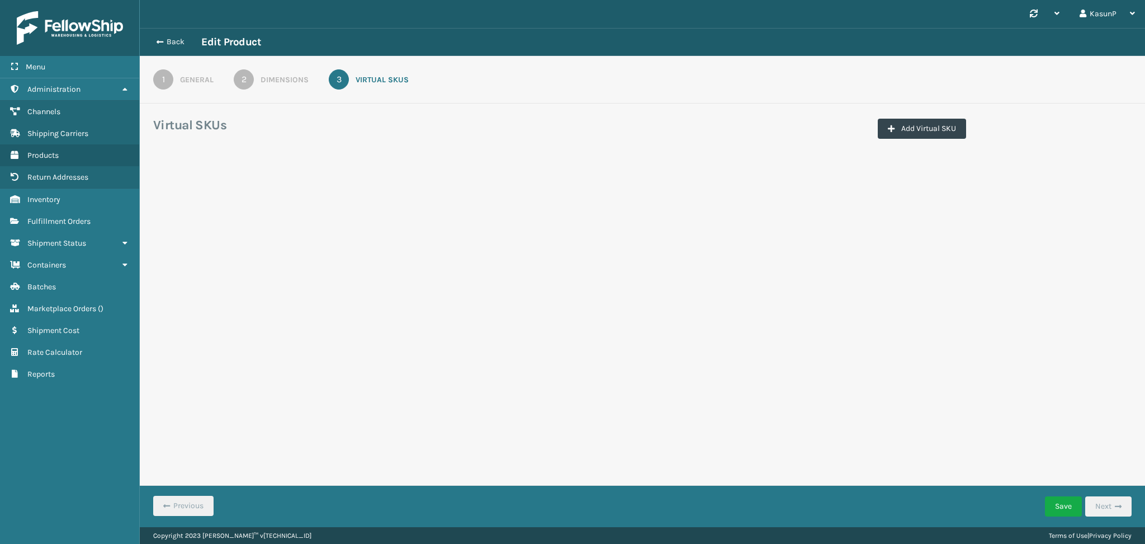
click at [452, 234] on div "Synchronise all channels KasunP Log Out Back Edit Product 1 General 2 Dimension…" at bounding box center [642, 263] width 1005 height 527
click at [178, 40] on button "Back" at bounding box center [175, 42] width 51 height 10
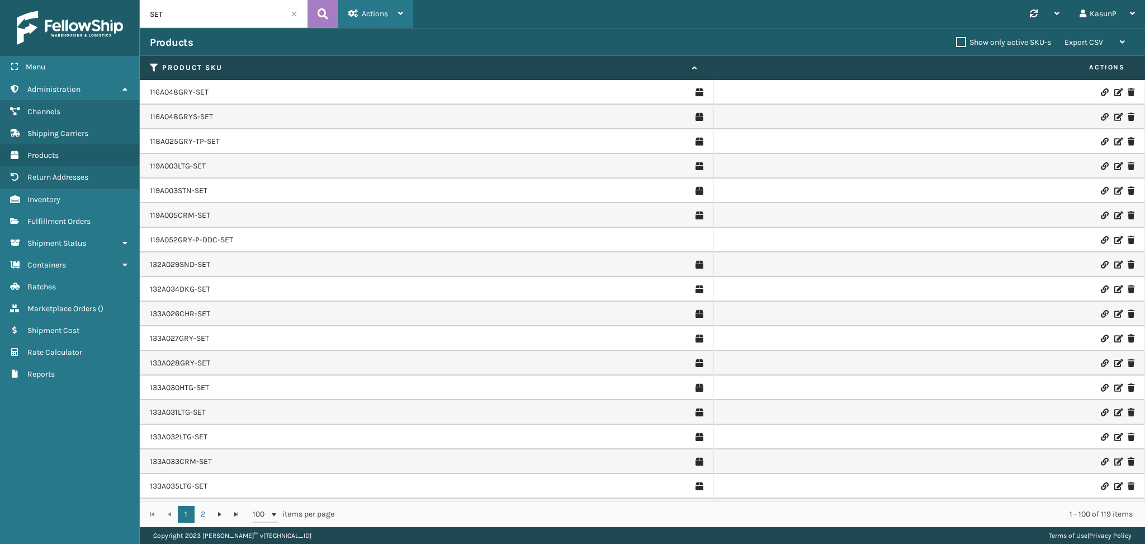
click at [399, 16] on icon at bounding box center [400, 14] width 5 height 8
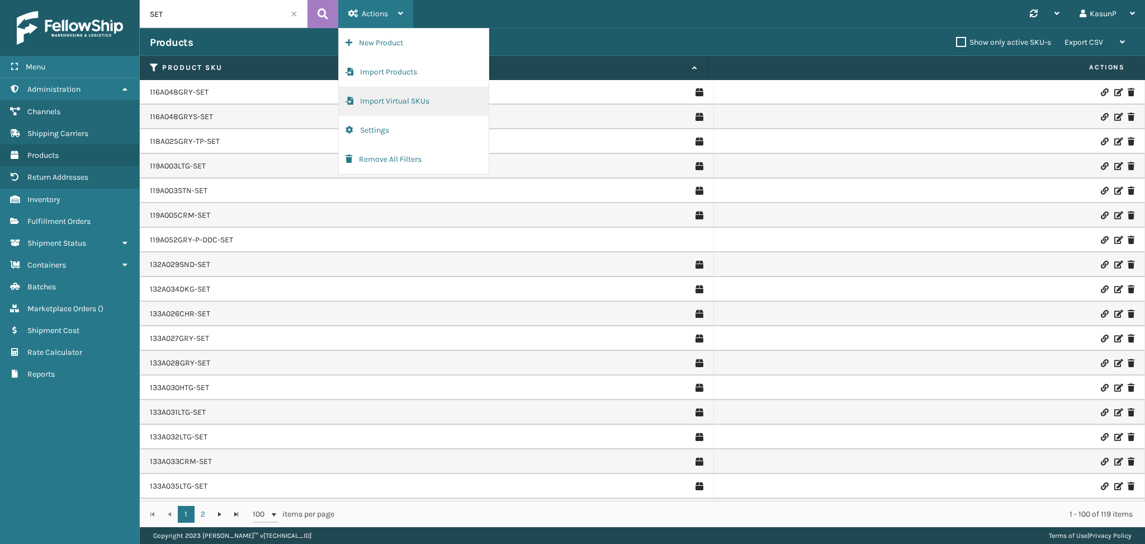
click at [423, 98] on button "Import Virtual SKUs" at bounding box center [414, 101] width 150 height 29
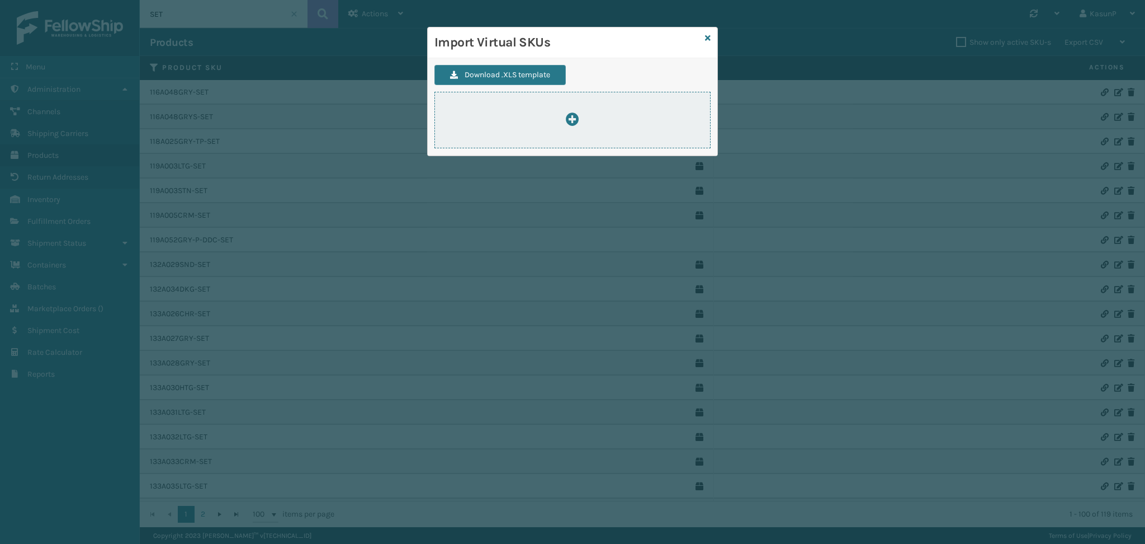
click at [574, 119] on icon at bounding box center [572, 118] width 13 height 13
type input "C:\fakepath\ImportVirtualSkusTemplate.xlsx"
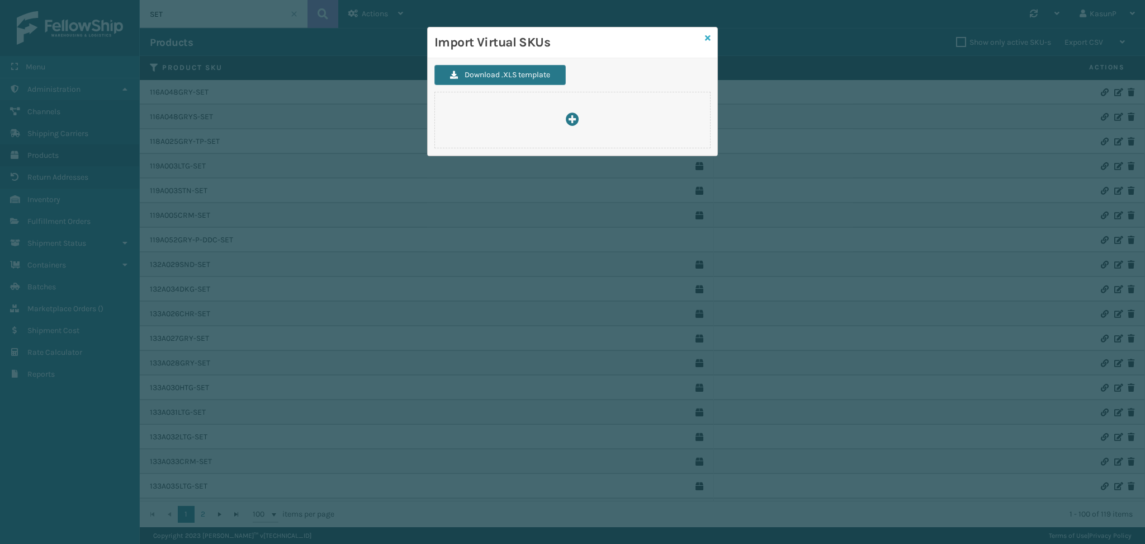
click at [707, 40] on icon at bounding box center [708, 38] width 6 height 8
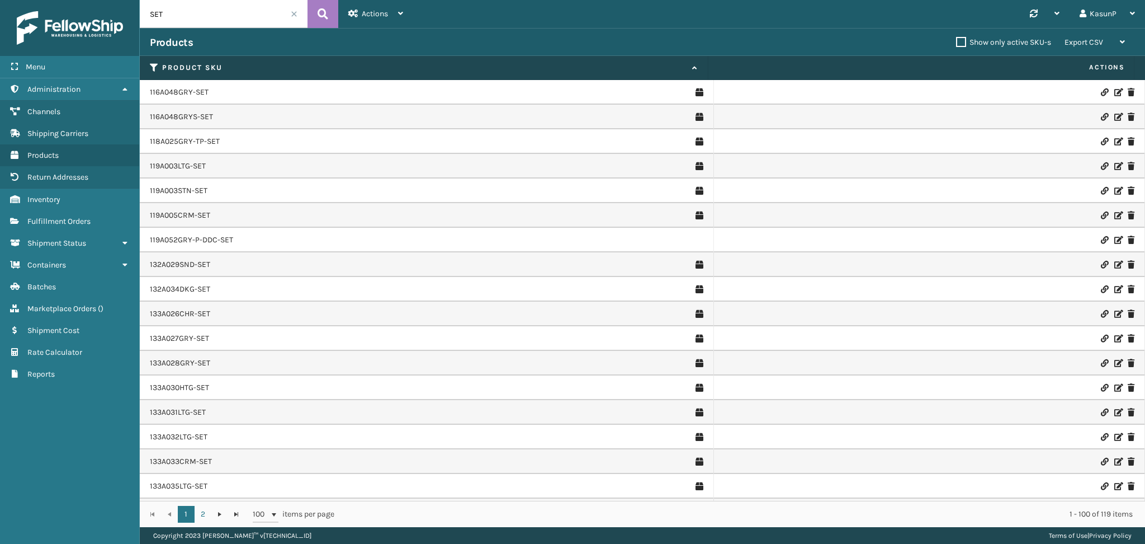
scroll to position [318, 0]
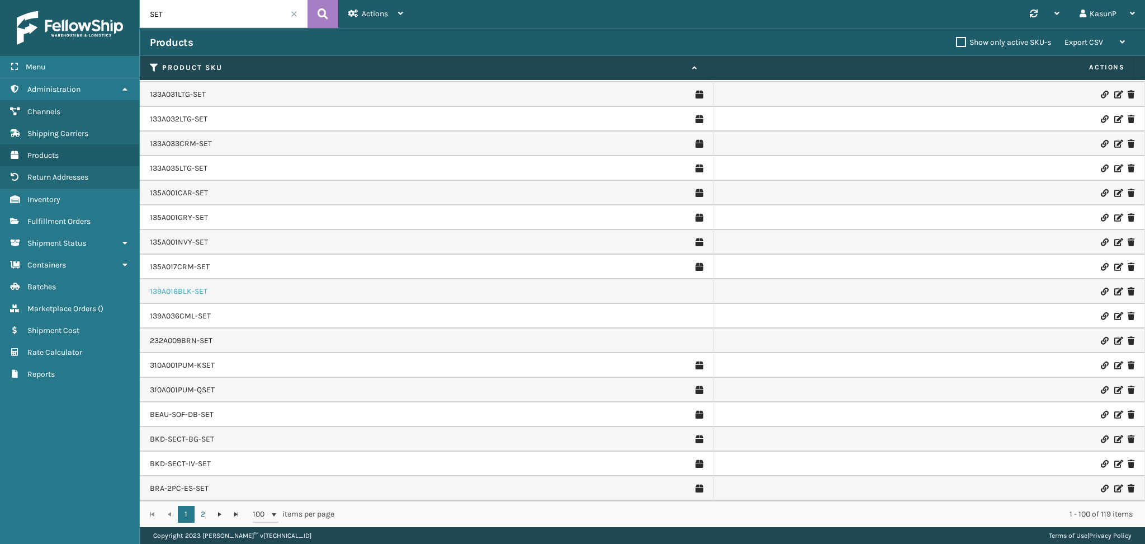
click at [179, 287] on link "139A016BLK-SET" at bounding box center [179, 291] width 58 height 11
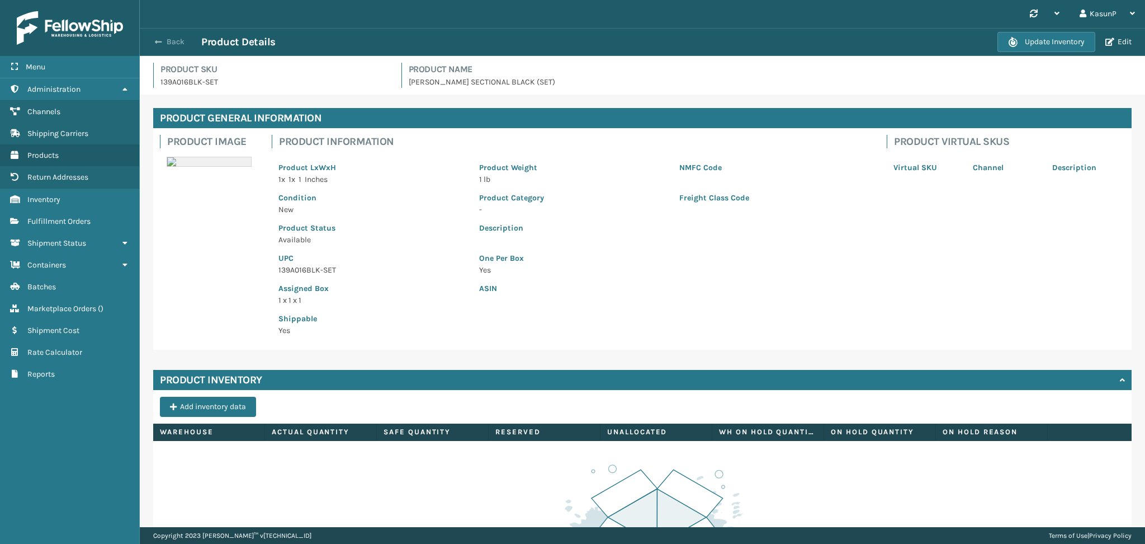
click at [155, 43] on span "button" at bounding box center [158, 42] width 7 height 8
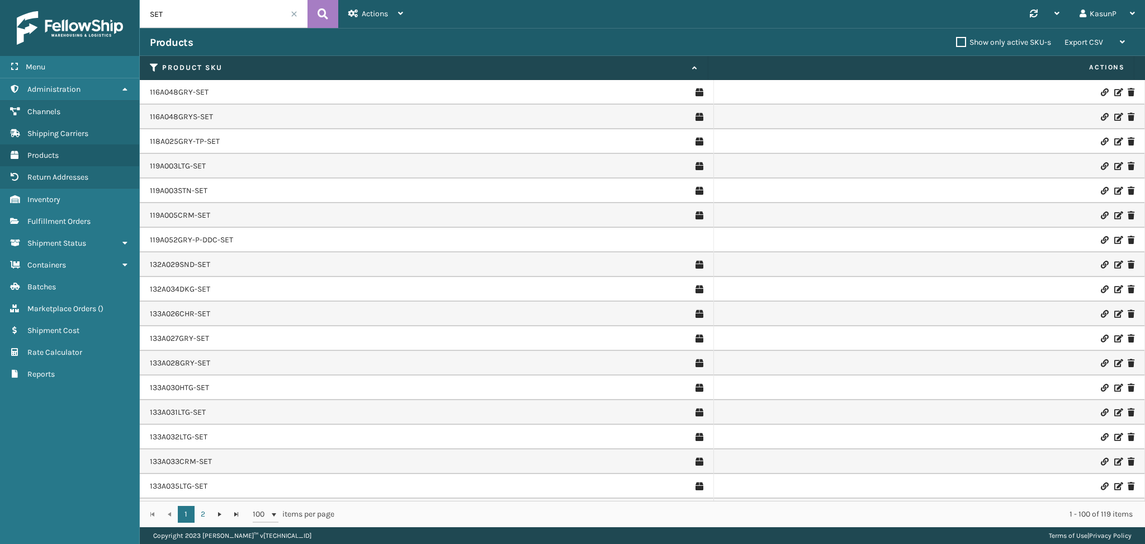
scroll to position [318, 0]
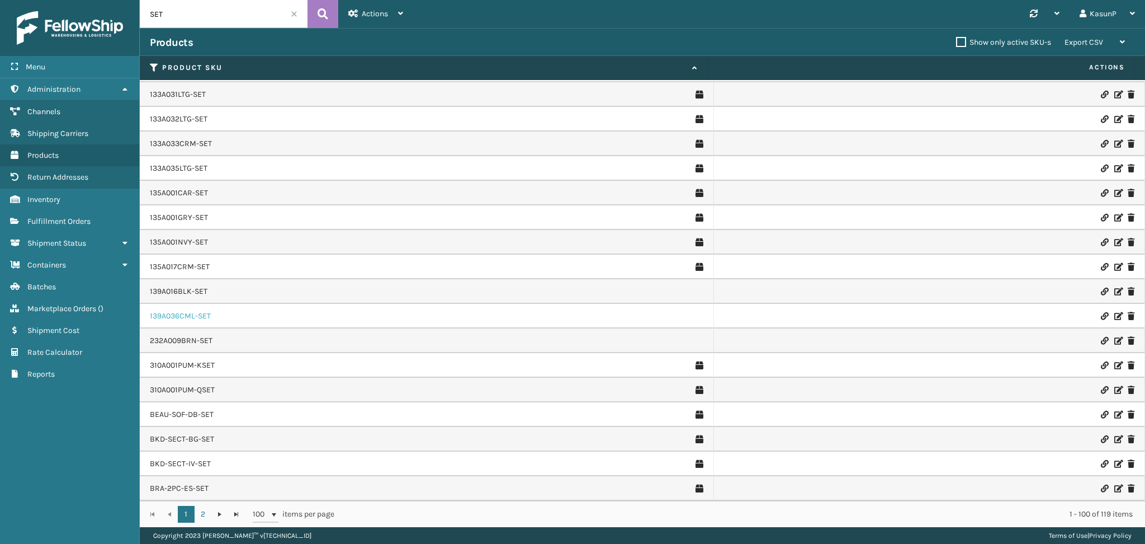
click at [192, 317] on link "139A036CML-SET" at bounding box center [180, 315] width 61 height 11
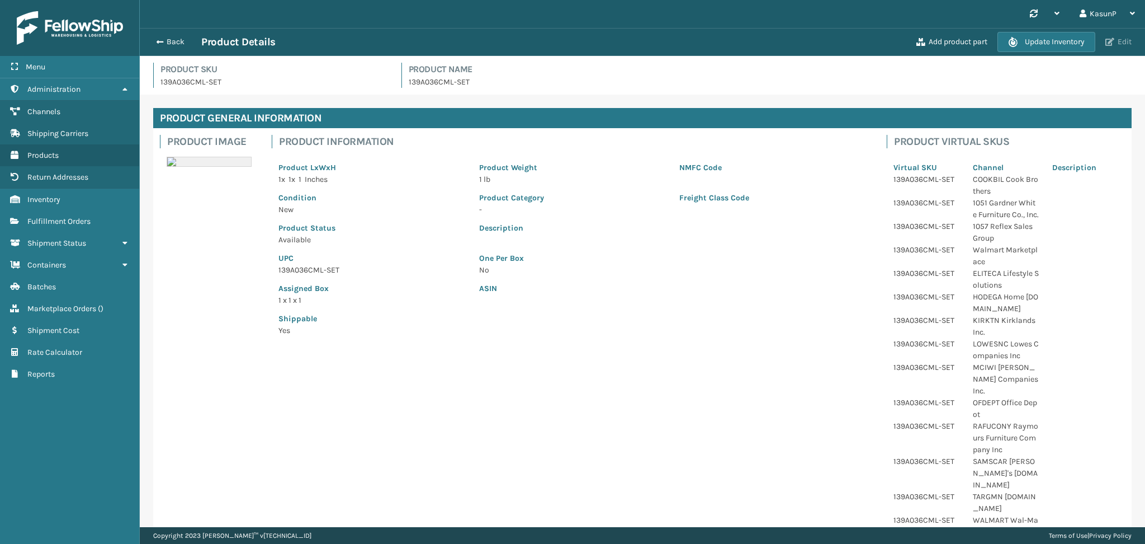
click at [1122, 42] on button "Edit" at bounding box center [1118, 42] width 33 height 10
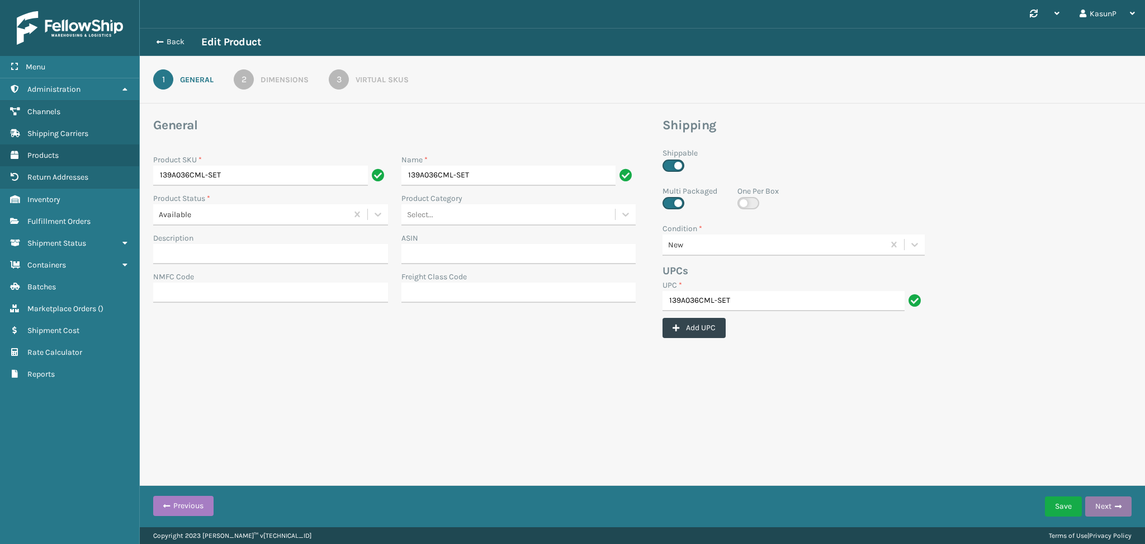
click at [1113, 507] on button "Next" at bounding box center [1108, 506] width 46 height 20
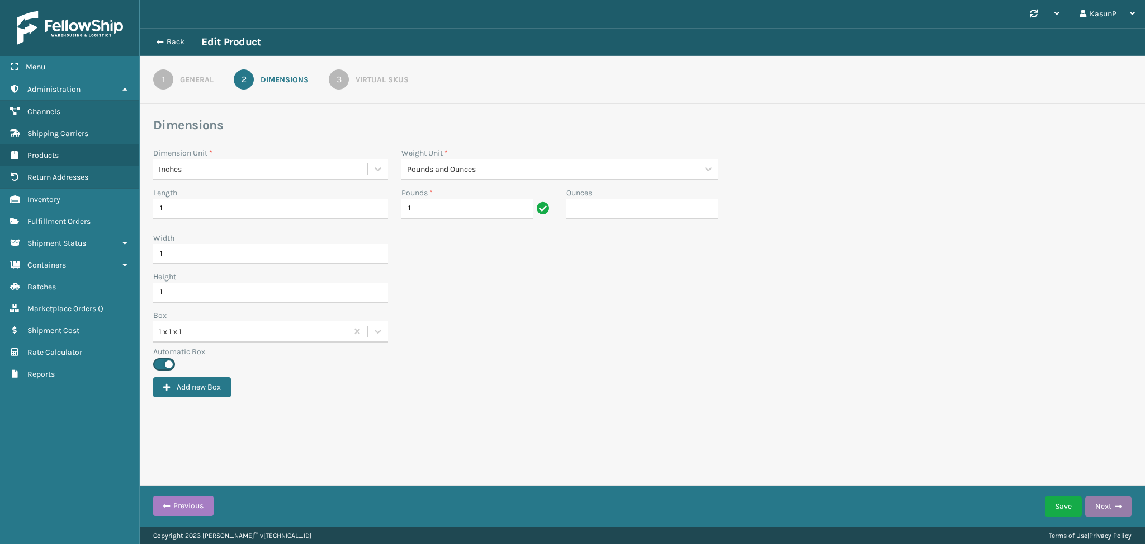
click at [1113, 507] on button "Next" at bounding box center [1108, 506] width 46 height 20
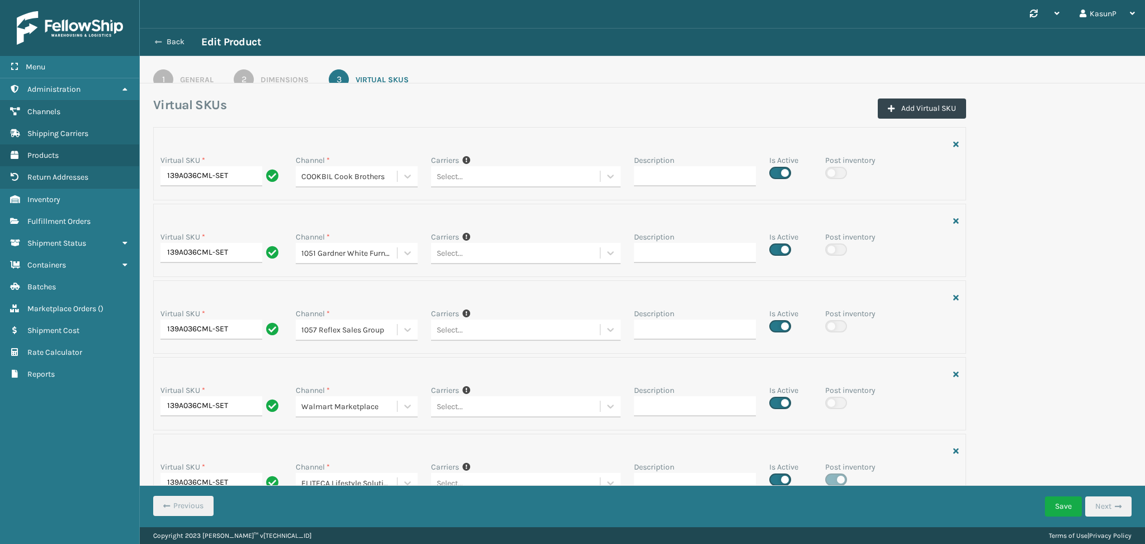
click at [157, 41] on icon at bounding box center [158, 42] width 7 height 8
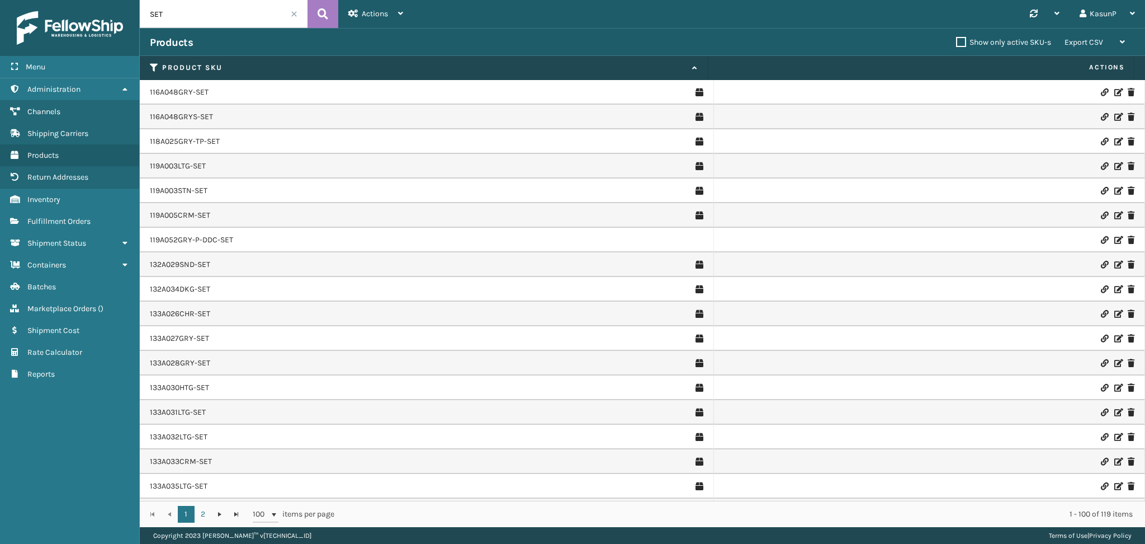
scroll to position [318, 0]
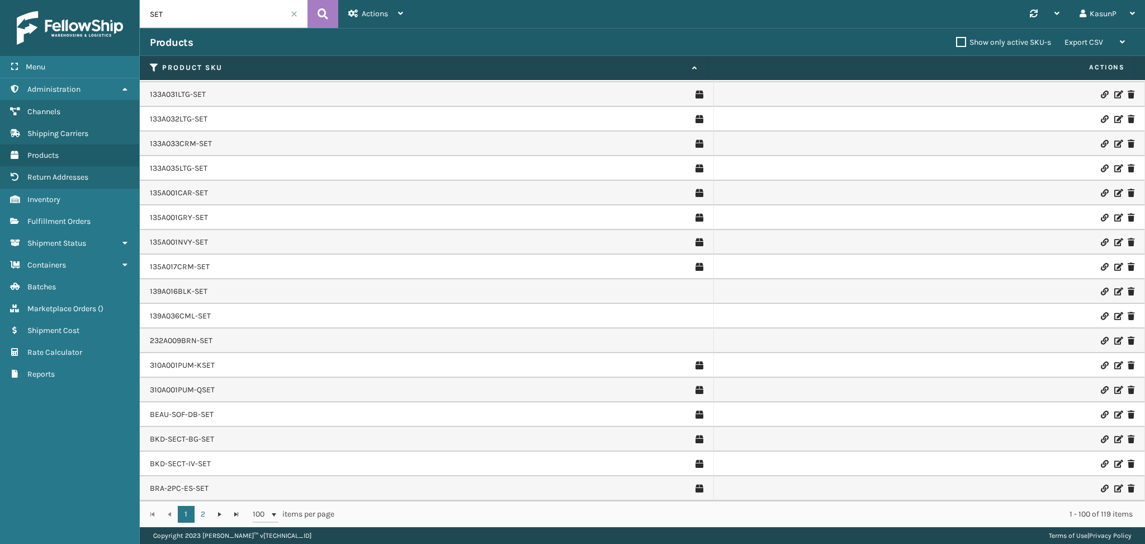
click at [1114, 289] on icon at bounding box center [1117, 291] width 7 height 8
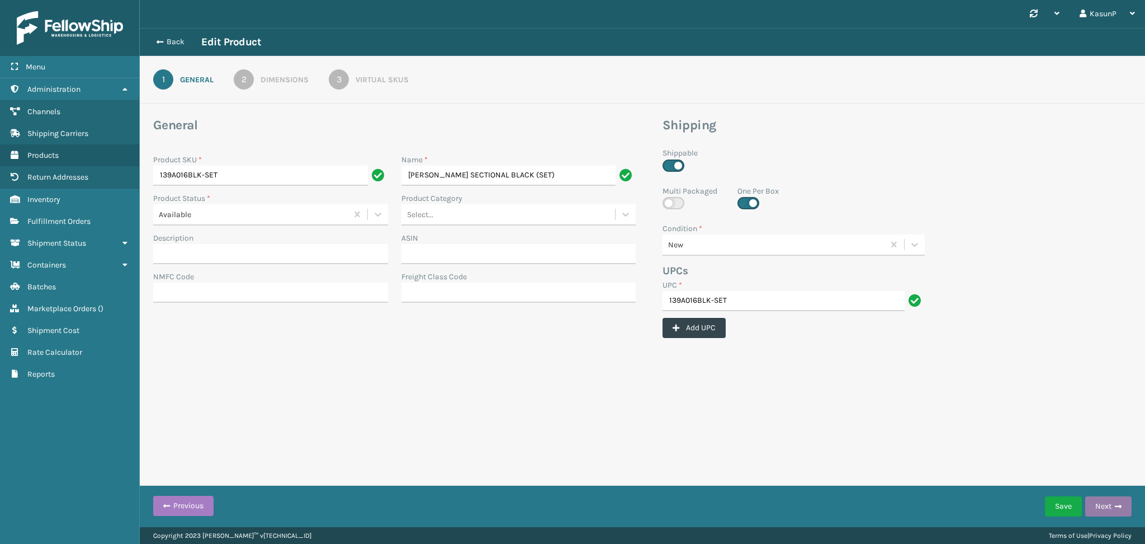
click at [1117, 504] on span "button" at bounding box center [1118, 506] width 7 height 8
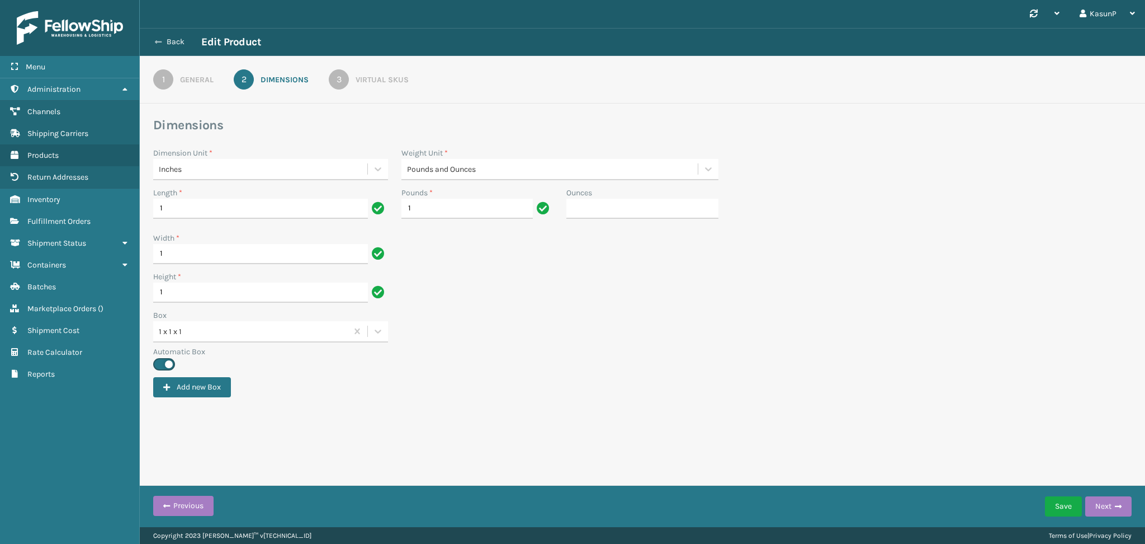
click at [167, 40] on button "Back" at bounding box center [175, 42] width 51 height 10
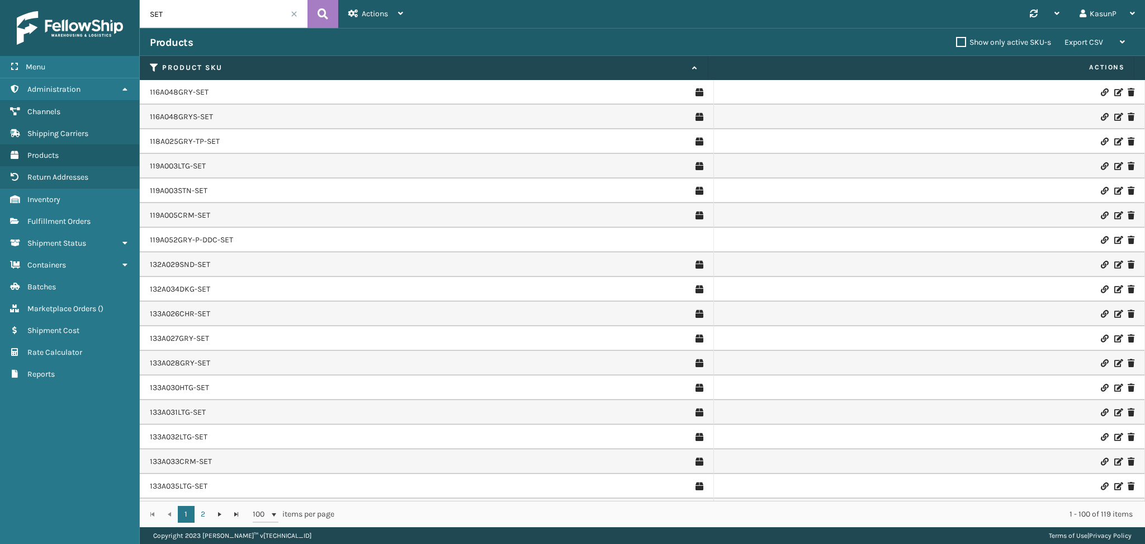
scroll to position [318, 0]
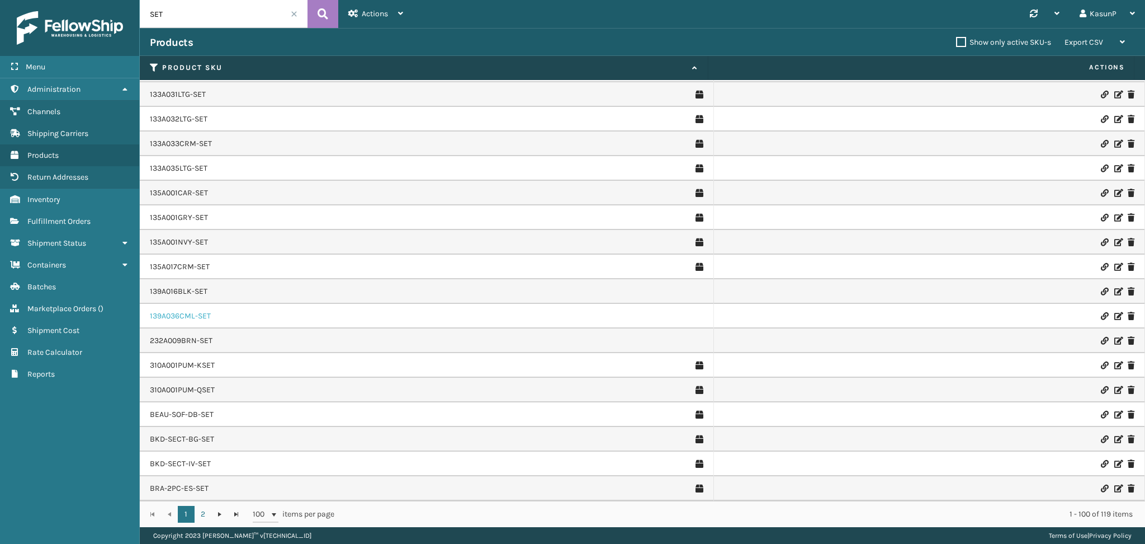
click at [183, 318] on link "139A036CML-SET" at bounding box center [180, 315] width 61 height 11
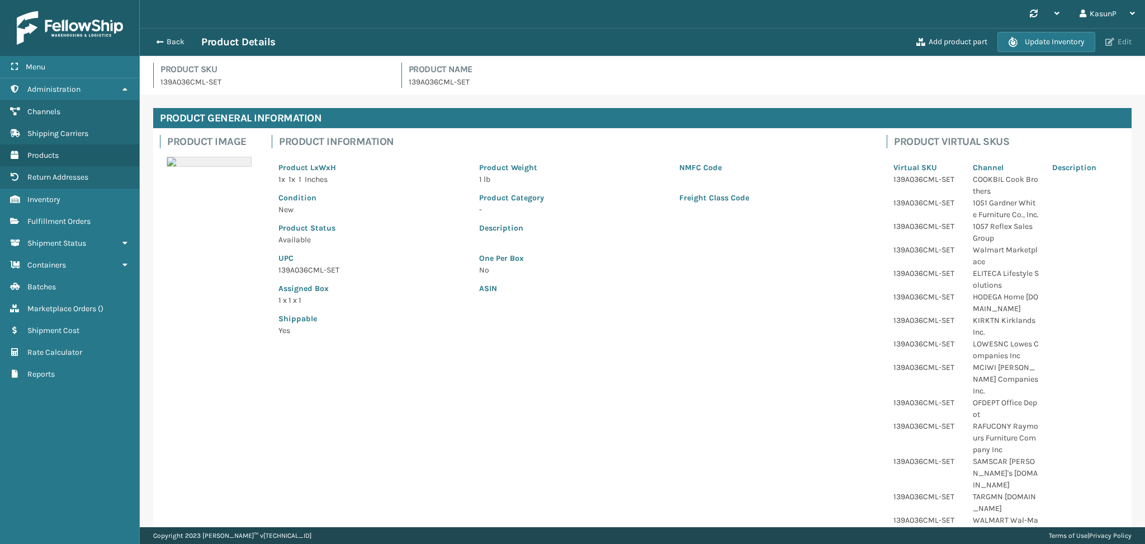
click at [1116, 40] on button "Edit" at bounding box center [1118, 42] width 33 height 10
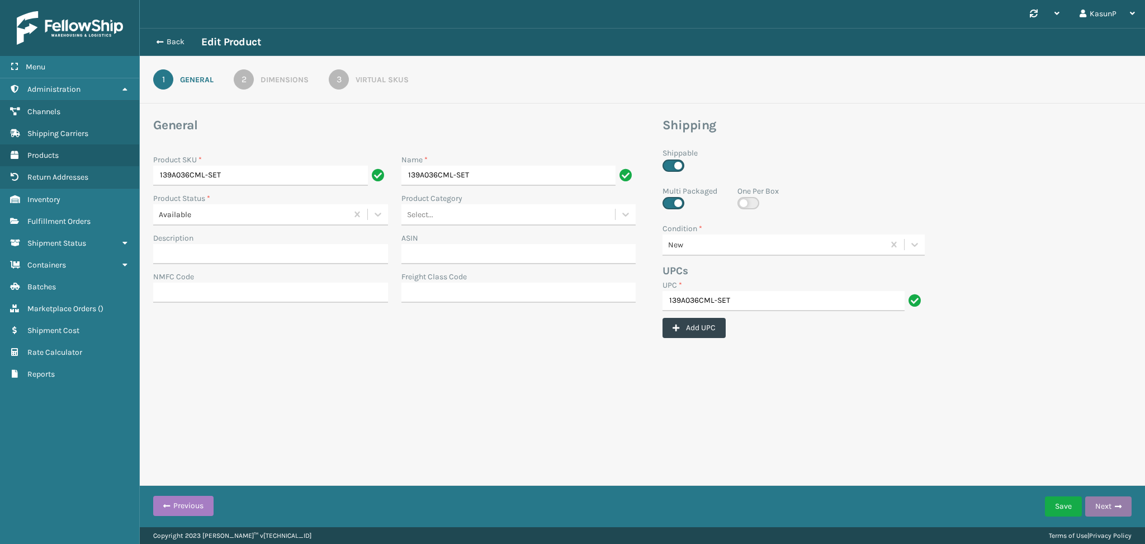
click at [1121, 509] on span "button" at bounding box center [1118, 506] width 7 height 8
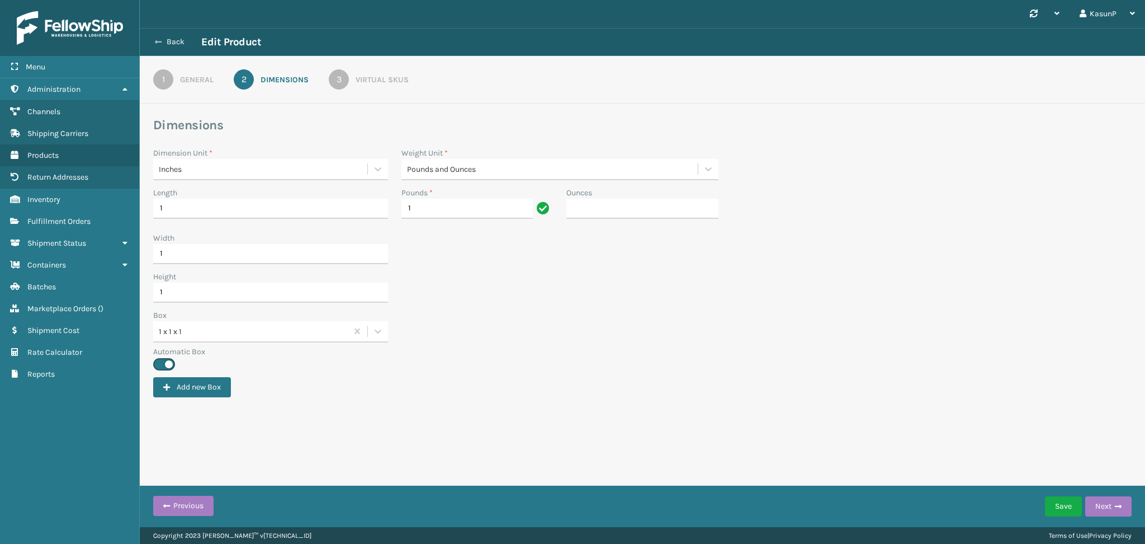
click at [159, 46] on button "Back" at bounding box center [175, 42] width 51 height 10
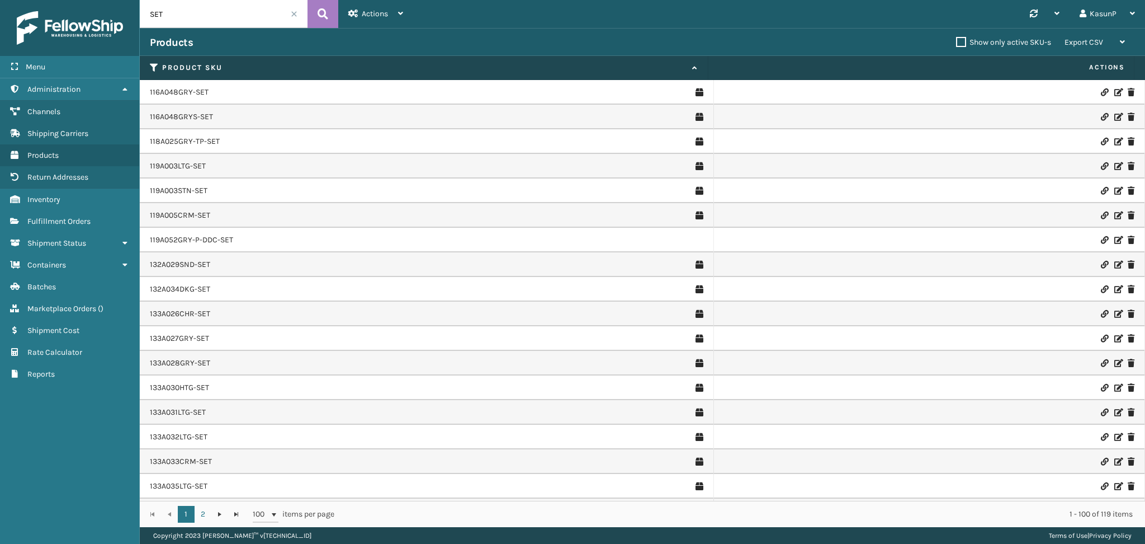
scroll to position [318, 0]
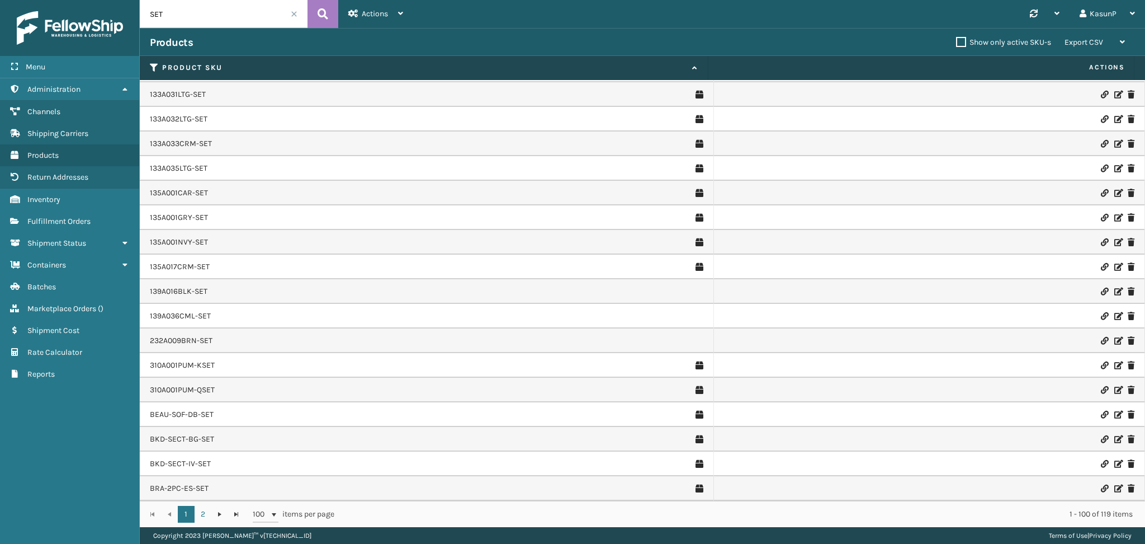
click at [1114, 294] on icon at bounding box center [1117, 291] width 7 height 8
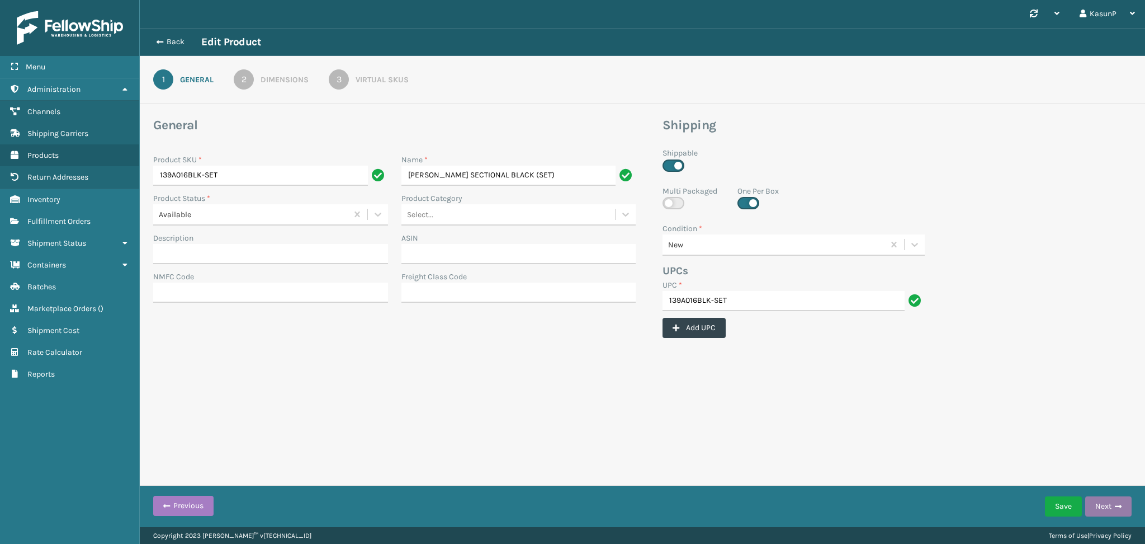
click at [1118, 503] on span "button" at bounding box center [1118, 506] width 7 height 8
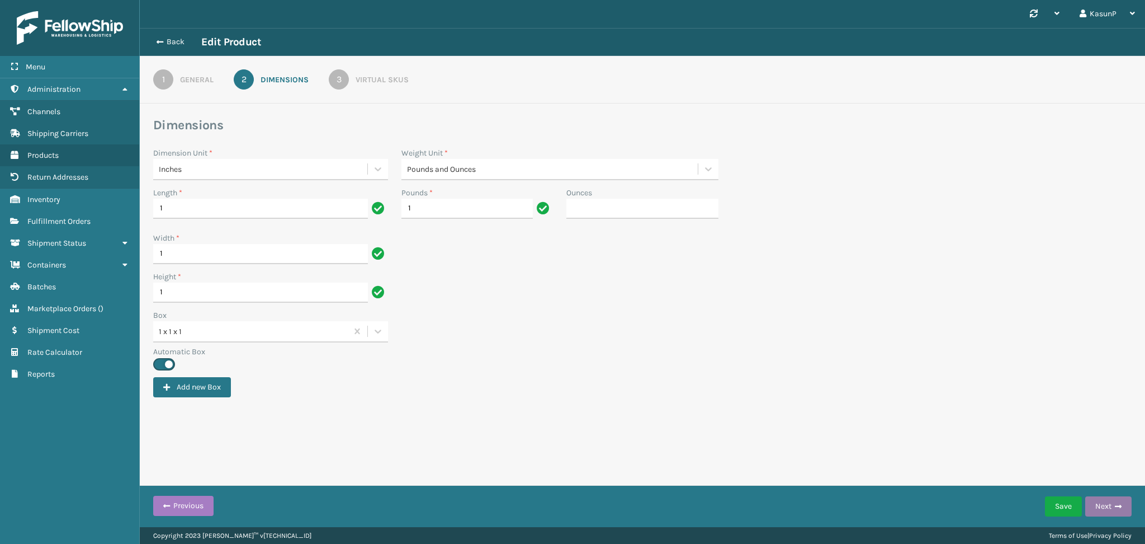
click at [1118, 503] on span "button" at bounding box center [1118, 506] width 7 height 8
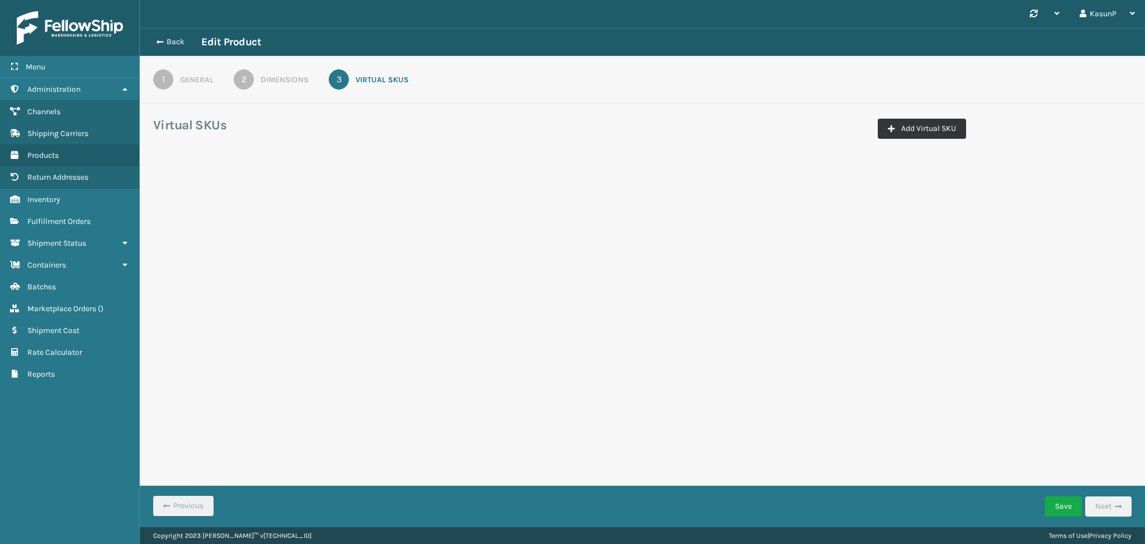
click at [919, 128] on button "Add Virtual SKU" at bounding box center [922, 129] width 88 height 20
click at [258, 191] on input "Virtual SKU *" at bounding box center [221, 196] width 122 height 20
paste input "139A016BLK-SET"
type input "139A016BLK-SET"
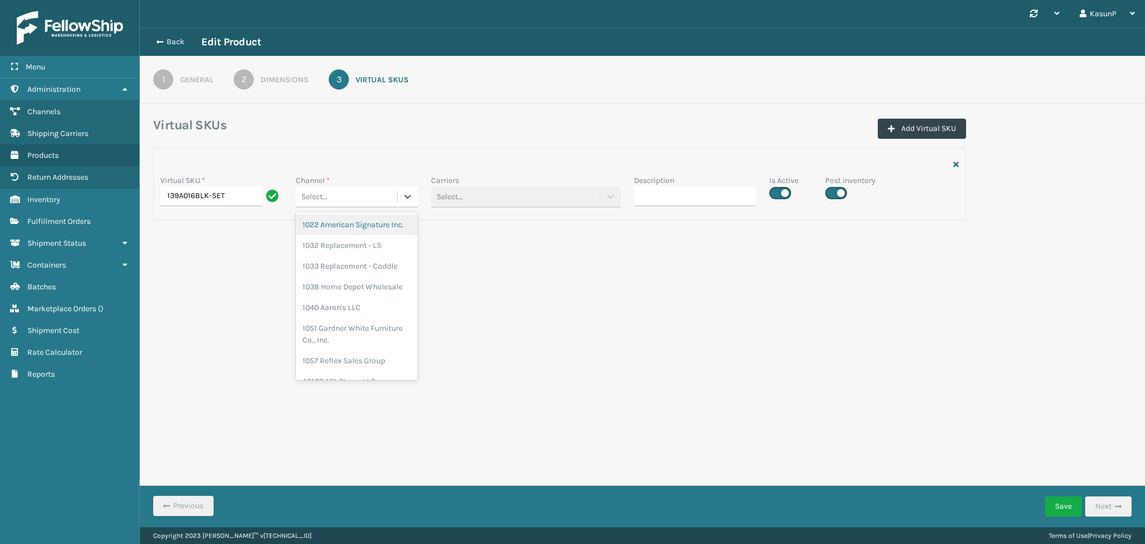
click at [359, 200] on div "Select..." at bounding box center [346, 196] width 101 height 18
type input "cs"
click at [353, 244] on form "Virtual SKUs Add Virtual SKU Virtual SKU * 139A016BLK-SET Channel * Select... C…" at bounding box center [642, 193] width 1005 height 152
click at [395, 193] on div "Select..." at bounding box center [346, 196] width 101 height 18
type input "way"
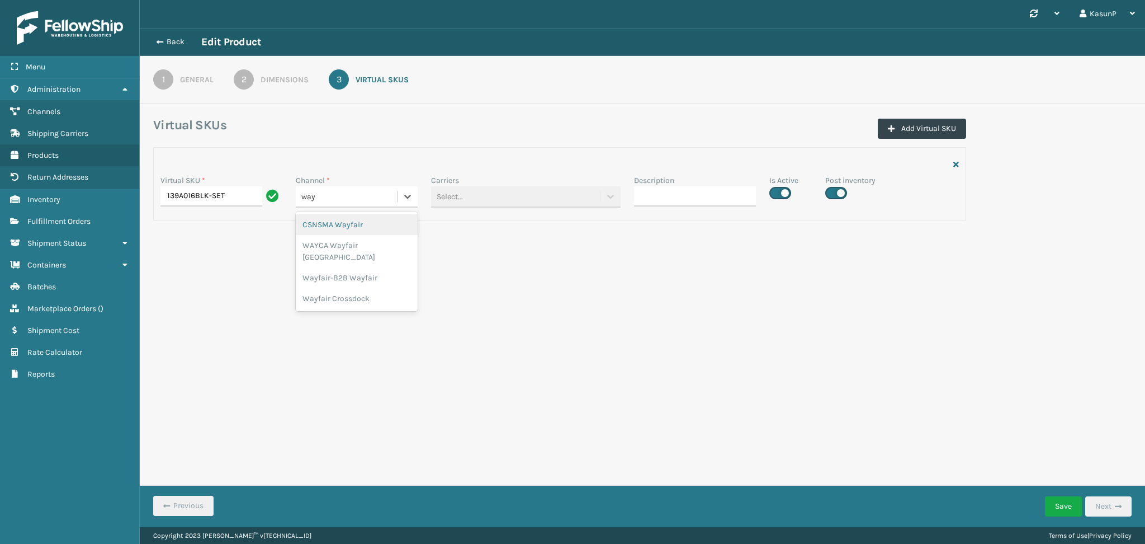
click at [352, 229] on div "CSNSMA Wayfair" at bounding box center [357, 224] width 122 height 21
click at [533, 201] on div "Select..." at bounding box center [515, 196] width 169 height 18
click at [802, 275] on div "Synchronise all channels KasunP Log Out Back Edit Product 1 General 2 Dimension…" at bounding box center [642, 263] width 1005 height 527
click at [533, 296] on div "Synchronise all channels KasunP Log Out Back Edit Product 1 General 2 Dimension…" at bounding box center [642, 263] width 1005 height 527
click at [923, 126] on button "Add Virtual SKU" at bounding box center [922, 129] width 88 height 20
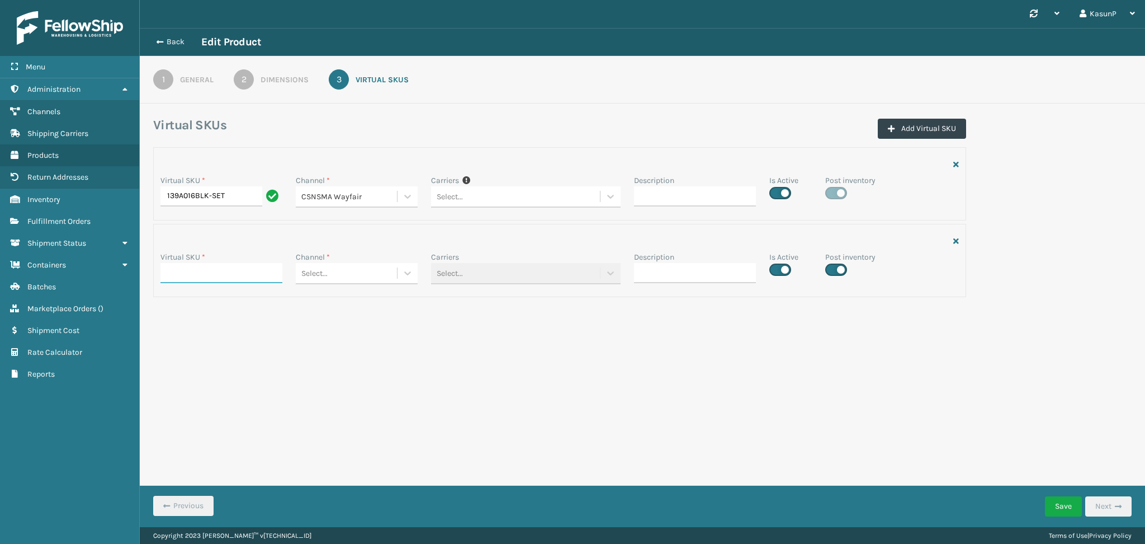
click at [225, 275] on input "Virtual SKU *" at bounding box center [221, 273] width 122 height 20
paste input "139A016BLK-SET"
type input "139A016BLK-SET"
click at [391, 264] on div "Select..." at bounding box center [346, 273] width 101 height 18
type input "way"
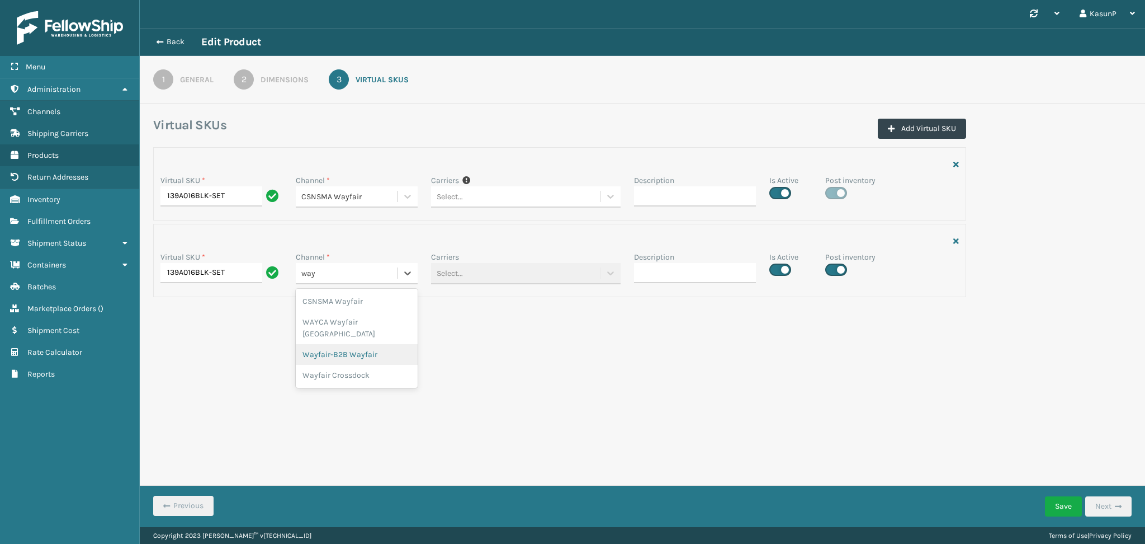
click at [363, 344] on div "Wayfair-B2B Wayfair" at bounding box center [357, 354] width 122 height 21
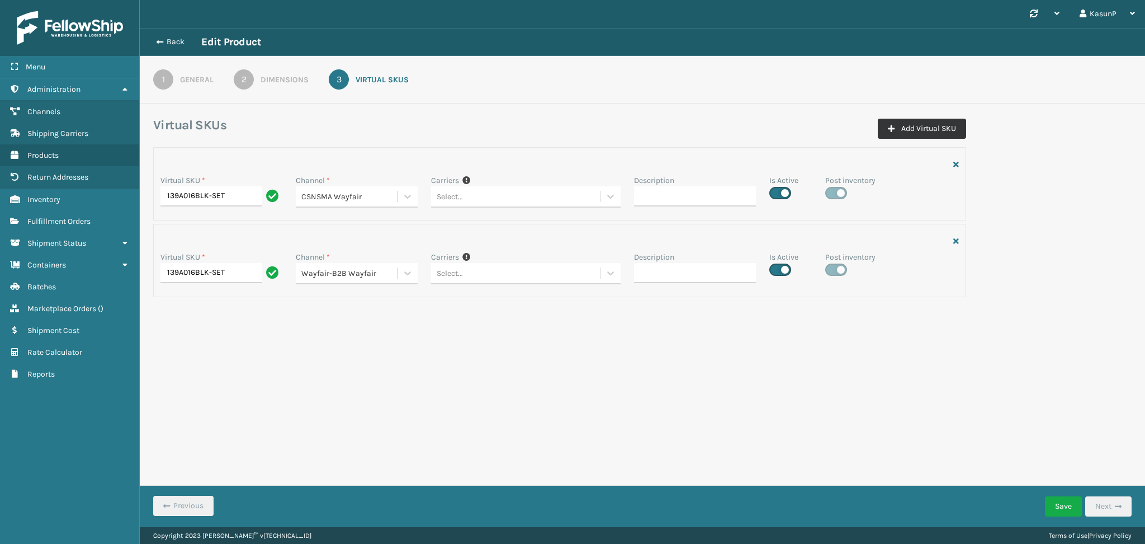
click at [919, 125] on button "Add Virtual SKU" at bounding box center [922, 129] width 88 height 20
click at [202, 350] on input "Virtual SKU *" at bounding box center [221, 349] width 122 height 20
paste input "139A016BLK-SET"
type input "139A016BLK-SET"
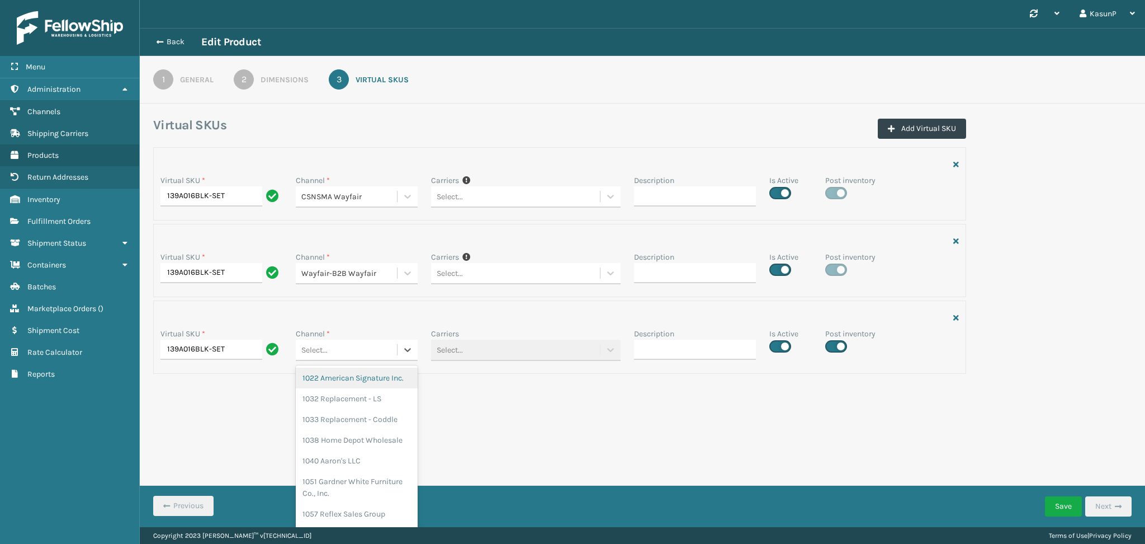
click at [390, 347] on div "Select..." at bounding box center [346, 350] width 101 height 18
type input "way"
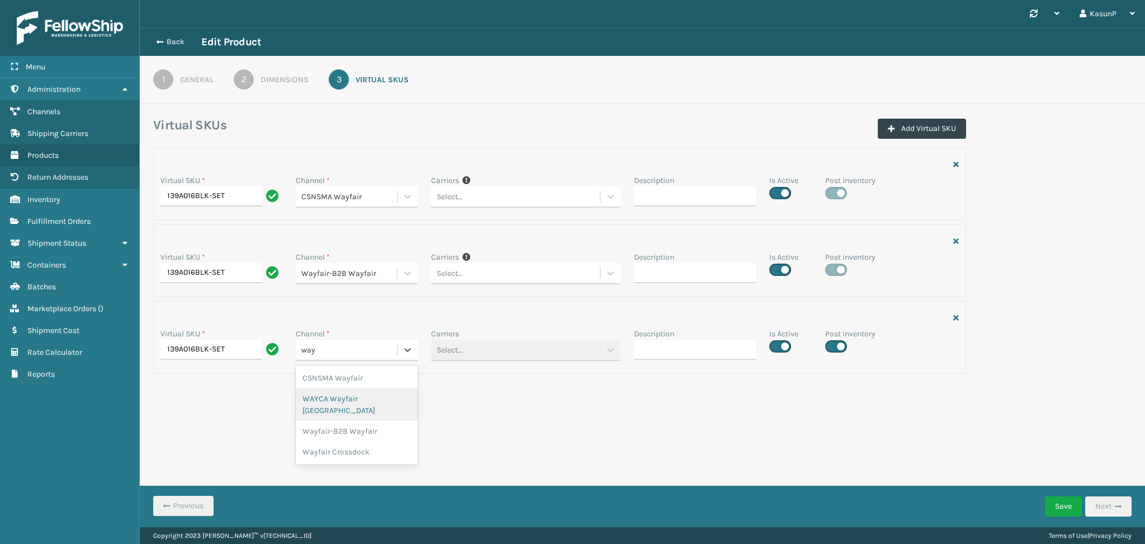
click at [371, 398] on div "WAYCA Wayfair [GEOGRAPHIC_DATA]" at bounding box center [357, 404] width 122 height 32
click at [1064, 512] on button "Save" at bounding box center [1063, 506] width 37 height 20
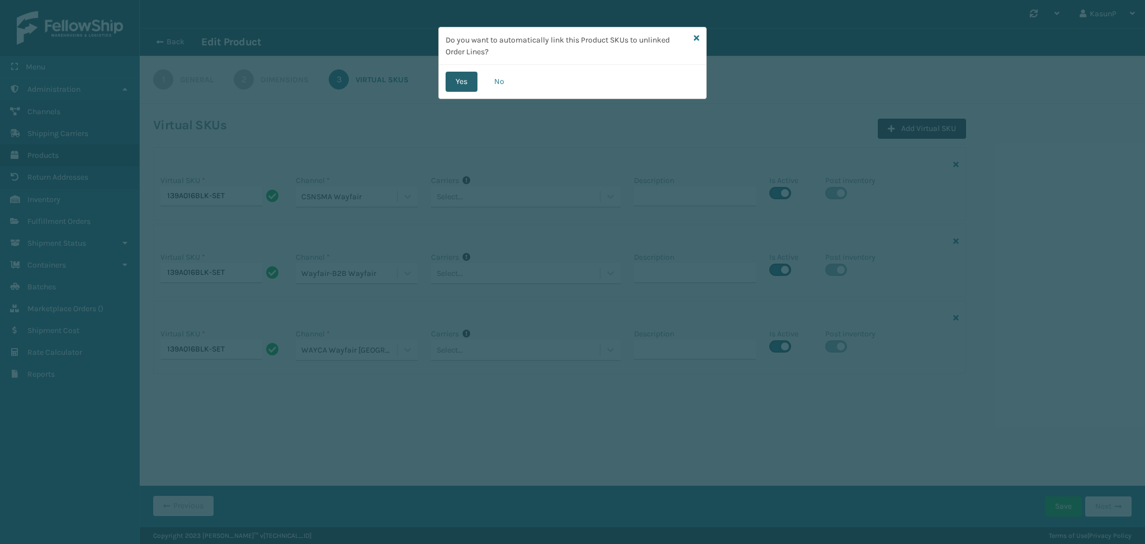
click at [461, 78] on button "Yes" at bounding box center [462, 82] width 32 height 20
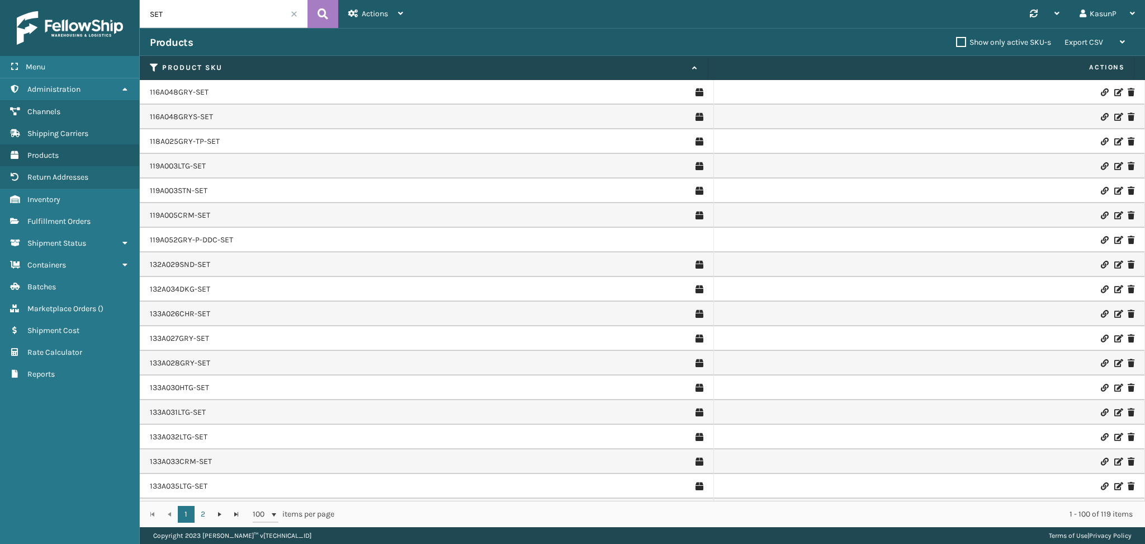
drag, startPoint x: 172, startPoint y: 16, endPoint x: 129, endPoint y: 12, distance: 42.7
click at [129, 0] on div "Menu Administration Channels Shipping Carriers Products Return Addresses Invent…" at bounding box center [572, 0] width 1145 height 0
paste input "O2445481"
type input "SO2445481"
click at [323, 20] on icon at bounding box center [323, 14] width 11 height 17
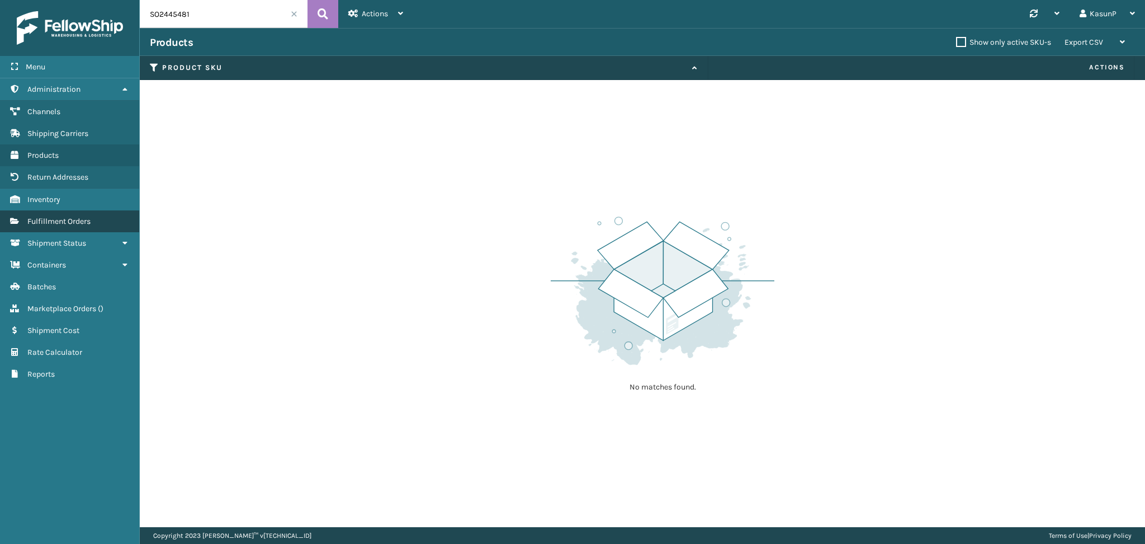
click at [61, 219] on span "Fulfillment Orders" at bounding box center [58, 221] width 63 height 10
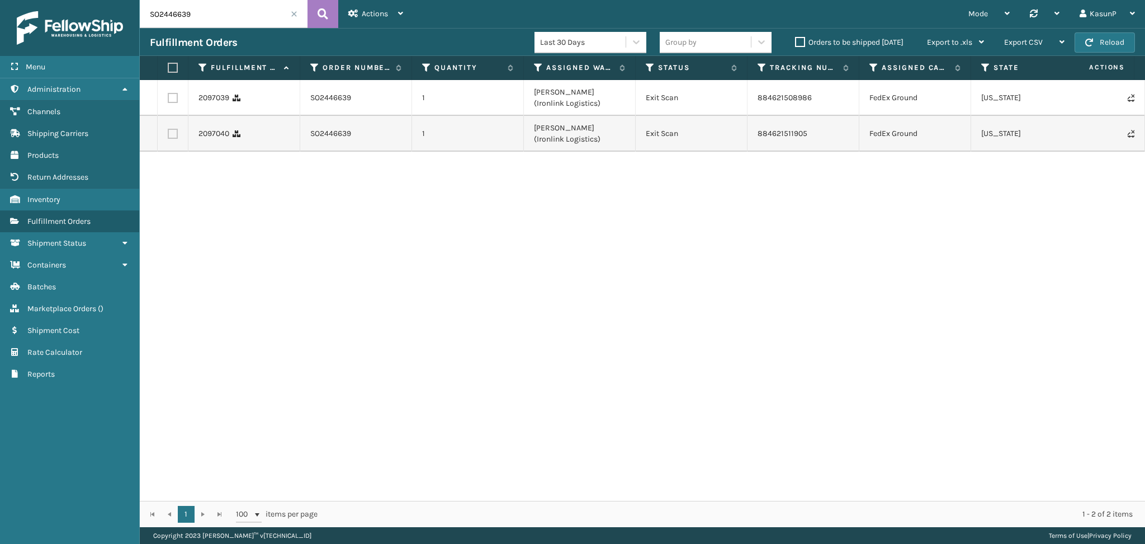
click at [172, 18] on input "SO2446639" at bounding box center [224, 14] width 168 height 28
paste input "5481"
type input "SO2445481"
click at [322, 2] on button at bounding box center [323, 14] width 31 height 28
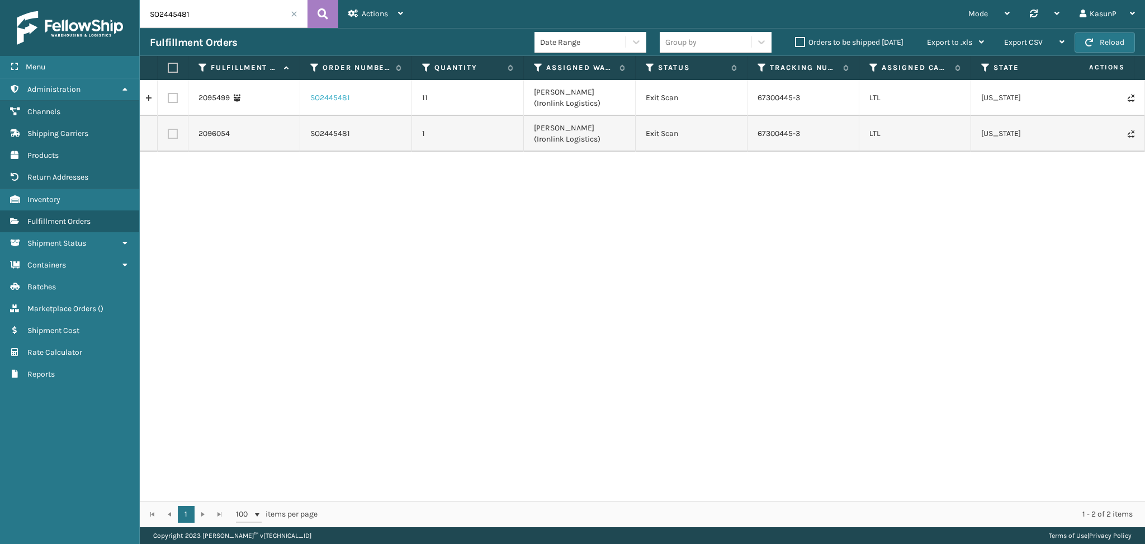
click at [339, 101] on link "SO2445481" at bounding box center [330, 97] width 40 height 11
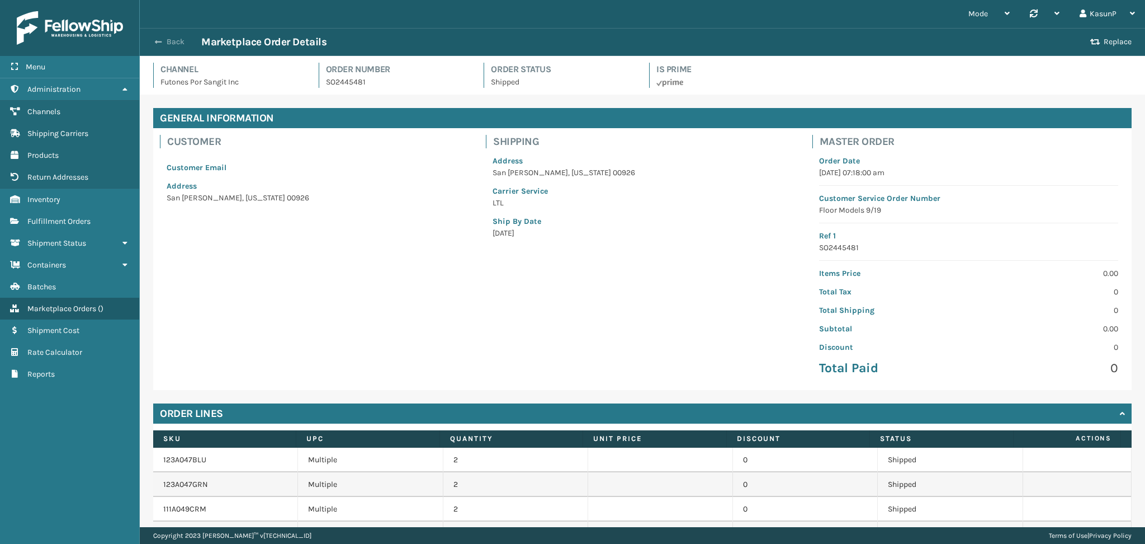
click at [157, 44] on span "button" at bounding box center [158, 42] width 7 height 8
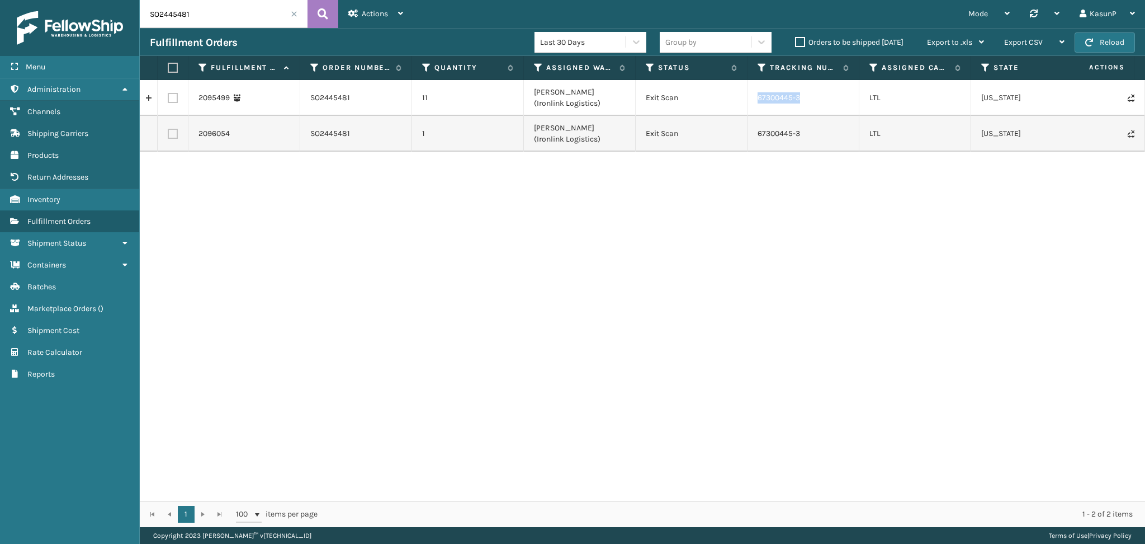
drag, startPoint x: 802, startPoint y: 99, endPoint x: 753, endPoint y: 96, distance: 49.8
click at [753, 96] on td "67300445-3" at bounding box center [804, 98] width 112 height 36
copy td "67300445-3"
click at [164, 14] on input "SO2445481" at bounding box center [224, 14] width 168 height 28
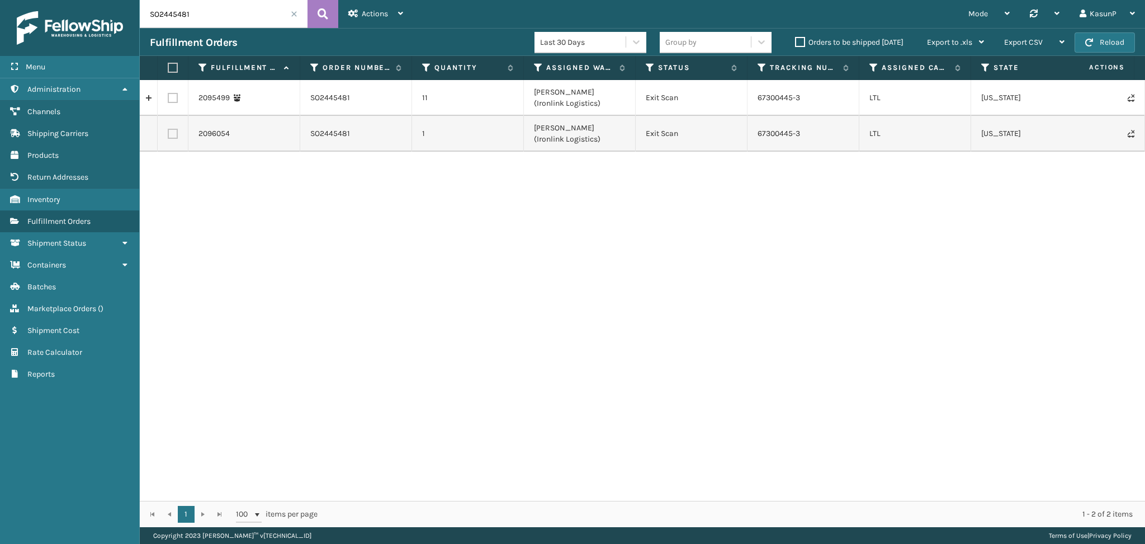
paste input "7118"
type input "SO2447118"
click at [323, 21] on icon at bounding box center [323, 14] width 11 height 17
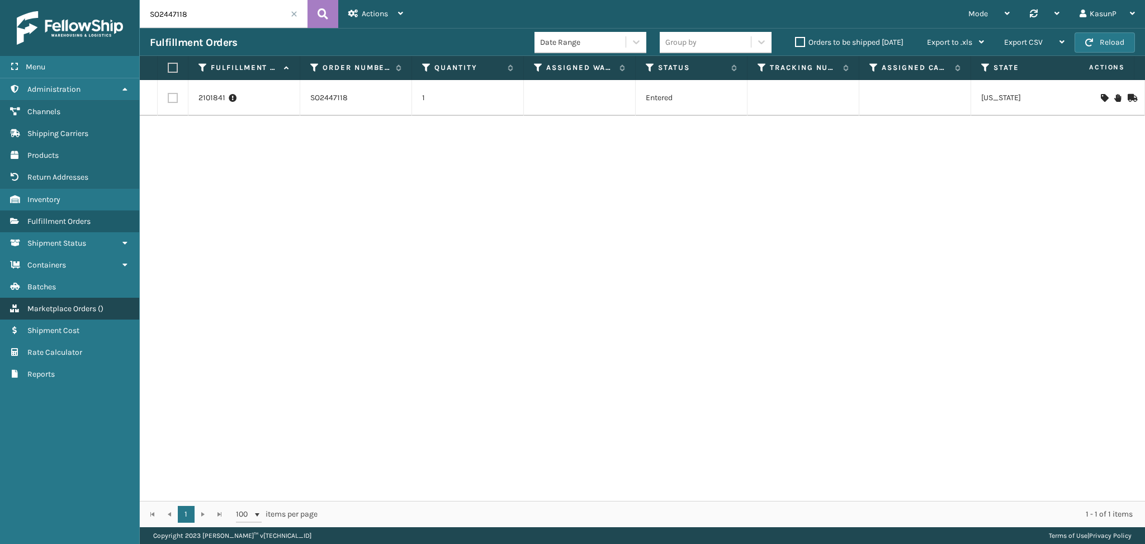
click at [73, 304] on span "Marketplace Orders" at bounding box center [61, 309] width 69 height 10
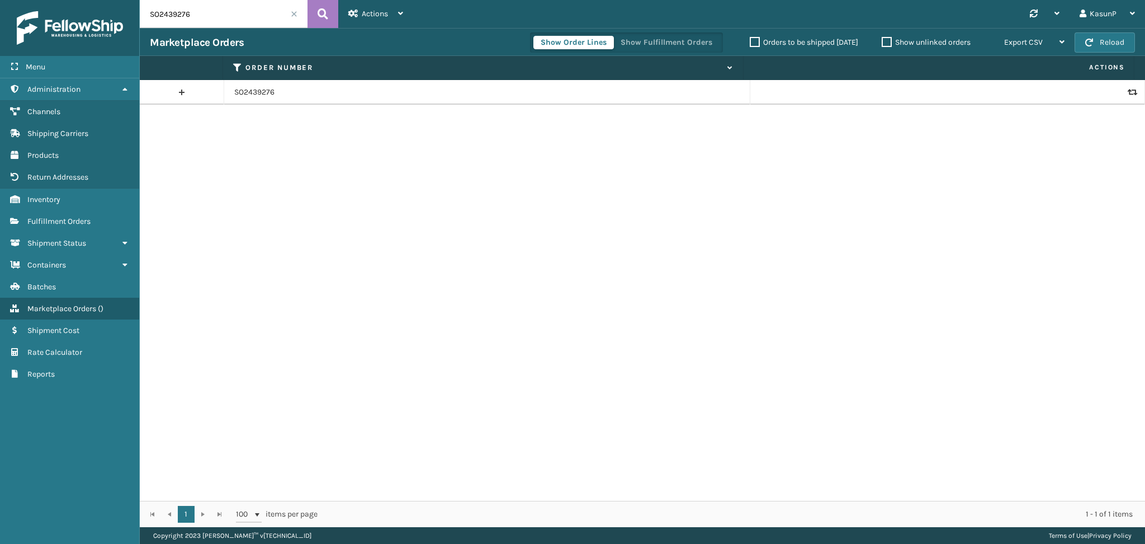
click at [177, 11] on input "SO2439276" at bounding box center [224, 14] width 168 height 28
paste input "47118"
type input "SO2447118"
click at [316, 18] on button at bounding box center [323, 14] width 31 height 28
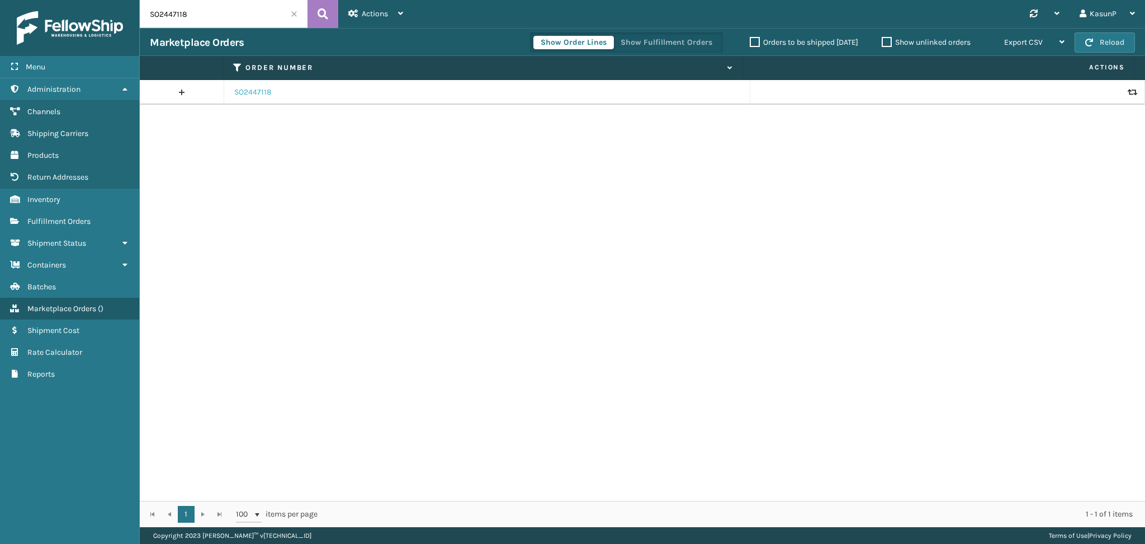
click at [249, 92] on link "SO2447118" at bounding box center [252, 92] width 37 height 11
